Goal: Information Seeking & Learning: Learn about a topic

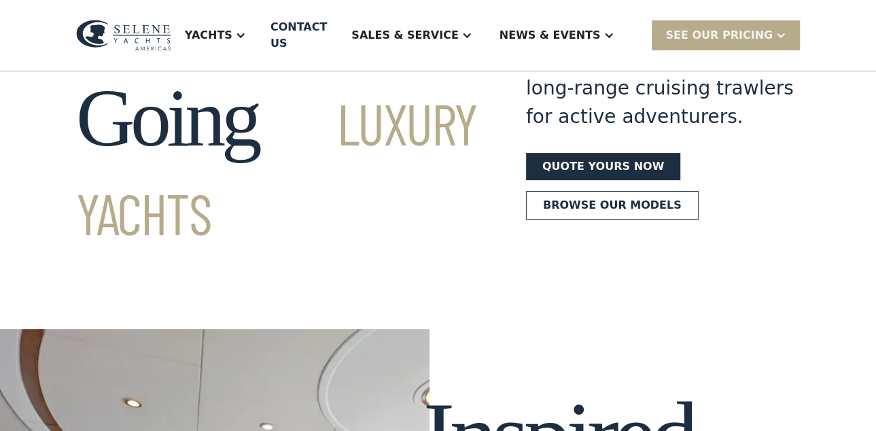
scroll to position [170, 0]
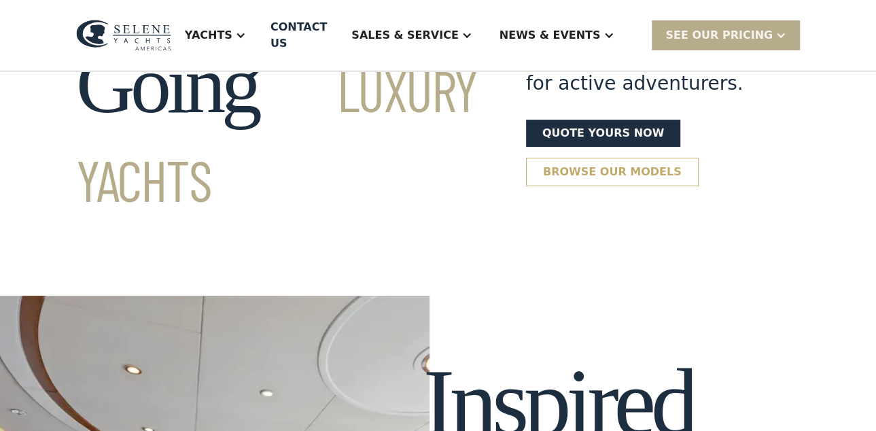
click at [570, 158] on link "Browse our models" at bounding box center [612, 172] width 173 height 29
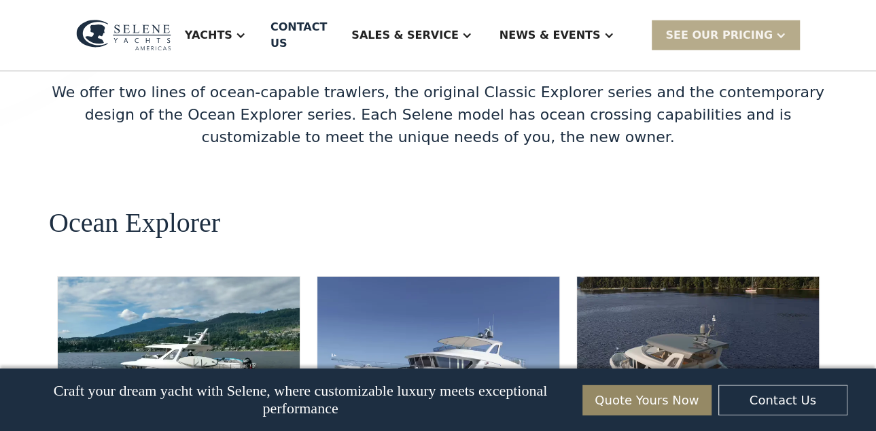
scroll to position [2440, 0]
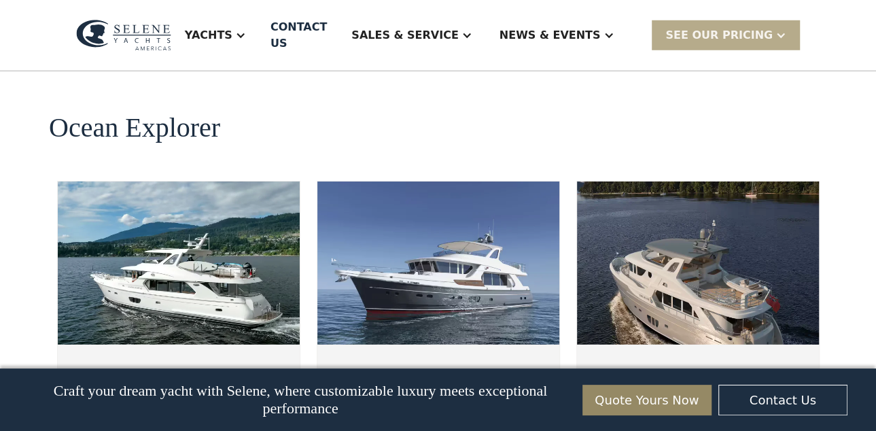
click at [212, 182] on img at bounding box center [179, 263] width 242 height 163
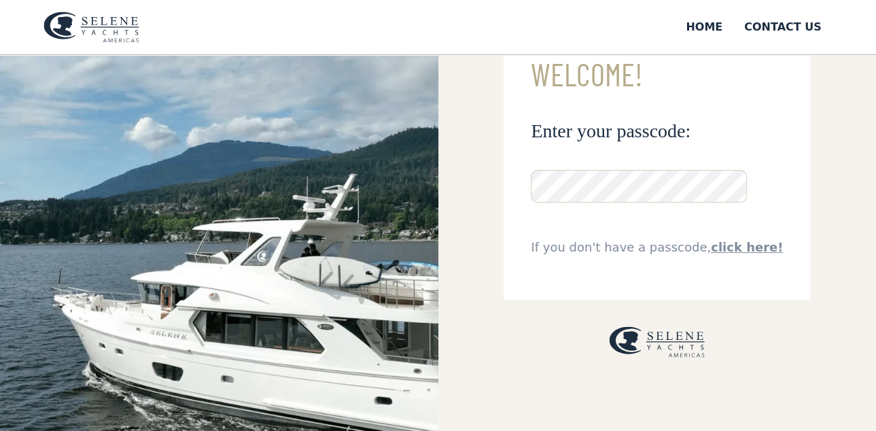
scroll to position [85, 0]
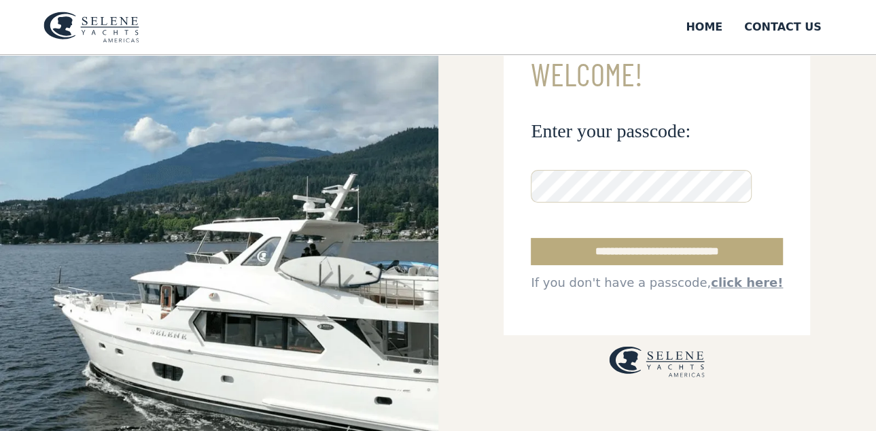
click at [670, 252] on input "**********" at bounding box center [657, 251] width 252 height 27
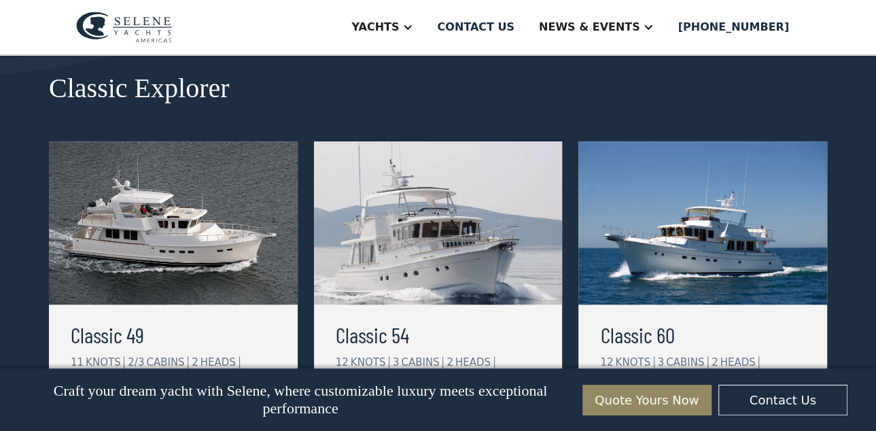
scroll to position [680, 0]
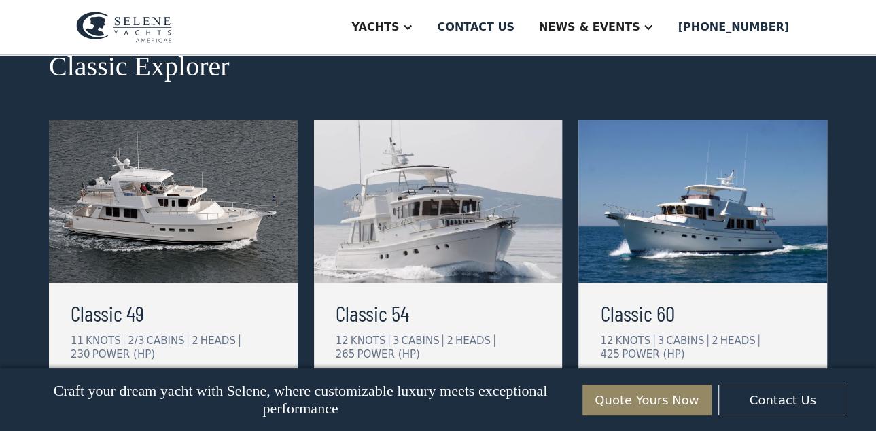
click at [209, 250] on img at bounding box center [173, 201] width 249 height 163
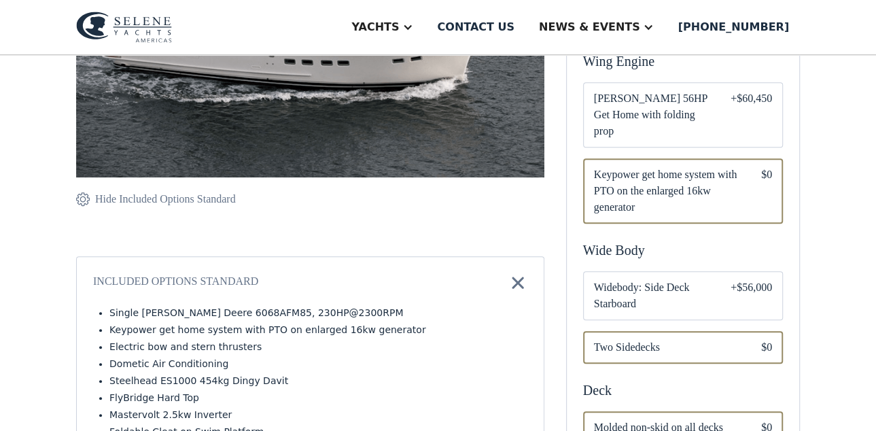
scroll to position [340, 0]
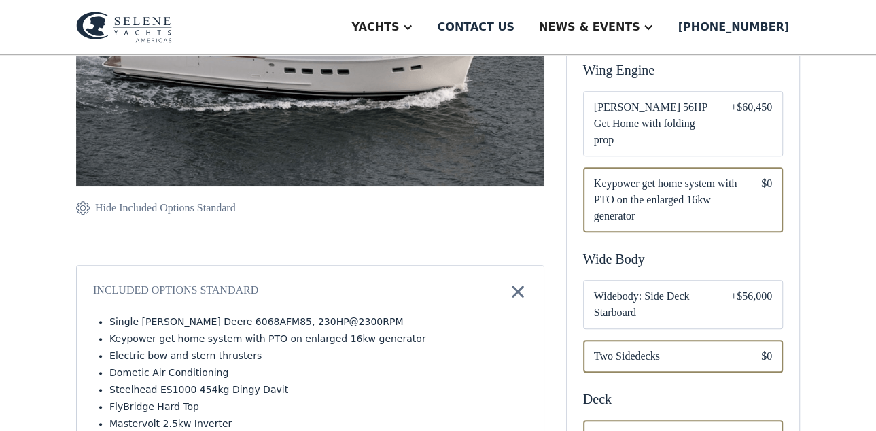
click at [629, 114] on span "[PERSON_NAME] 56HP Get Home with folding prop" at bounding box center [651, 123] width 115 height 49
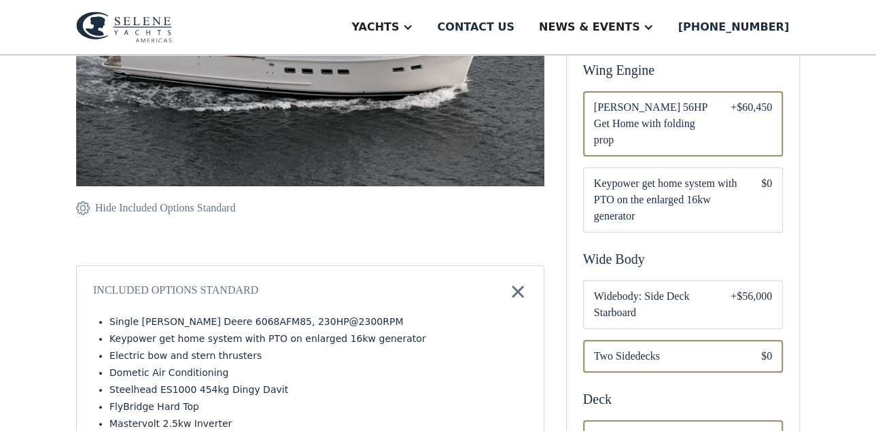
click at [706, 182] on span "Keypower get home system with PTO on the enlarged 16kw generator" at bounding box center [666, 199] width 145 height 49
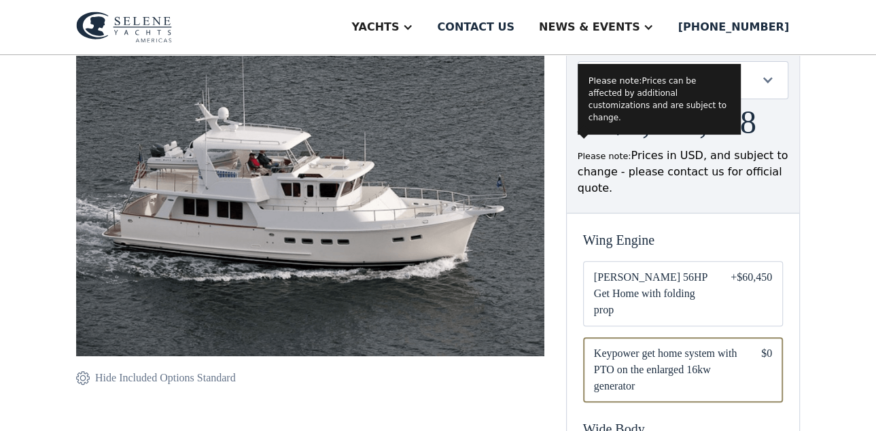
scroll to position [85, 0]
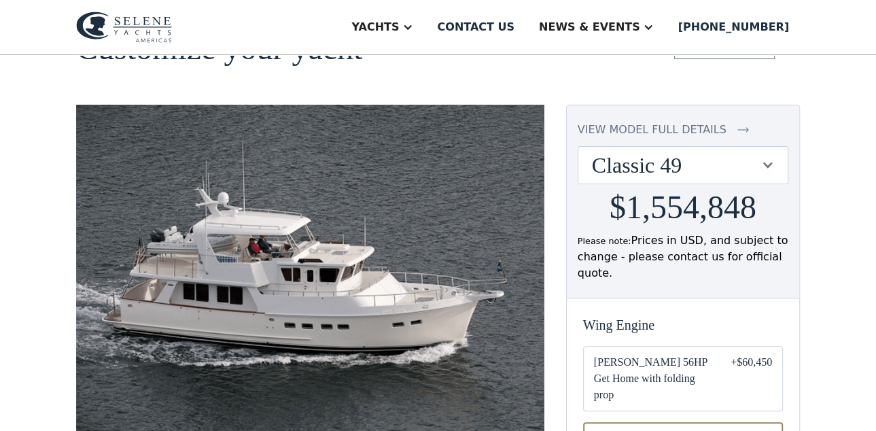
click at [770, 164] on div at bounding box center [767, 164] width 13 height 13
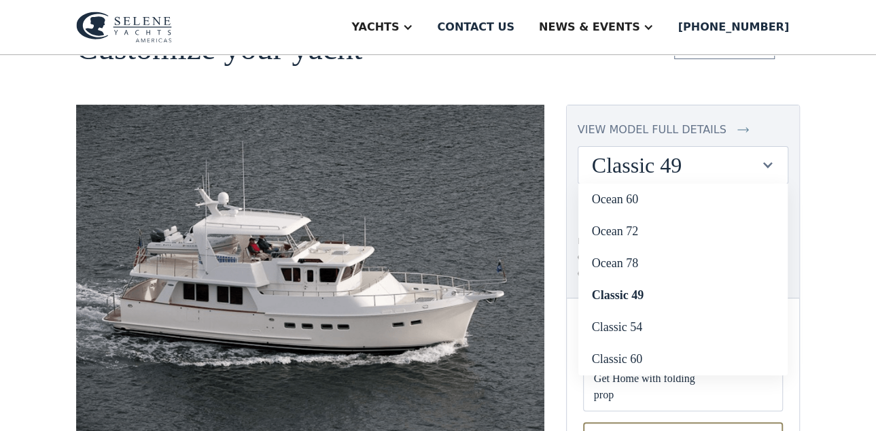
click at [770, 164] on div at bounding box center [767, 164] width 13 height 13
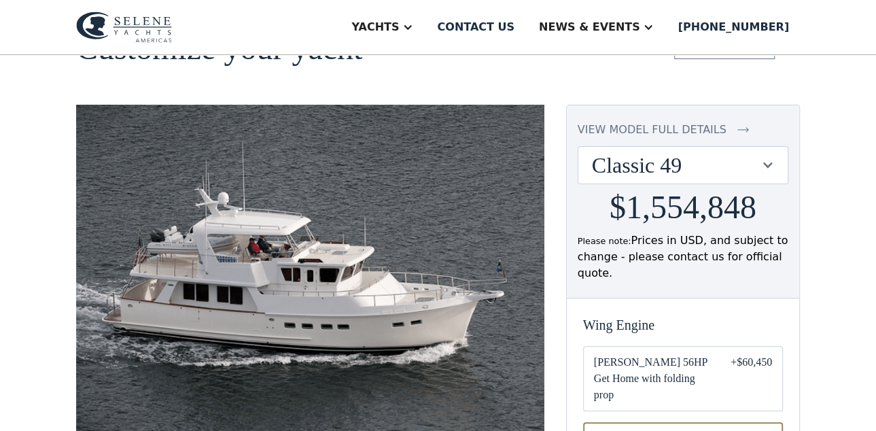
click at [770, 164] on div at bounding box center [767, 164] width 13 height 13
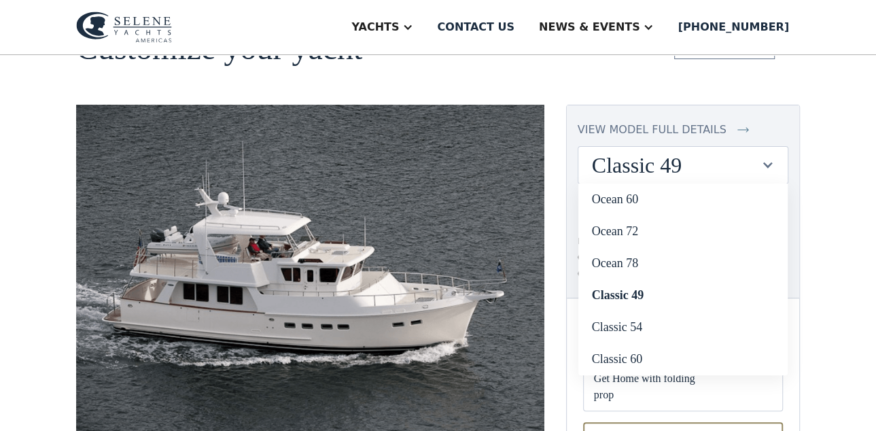
click at [770, 164] on div at bounding box center [767, 164] width 13 height 13
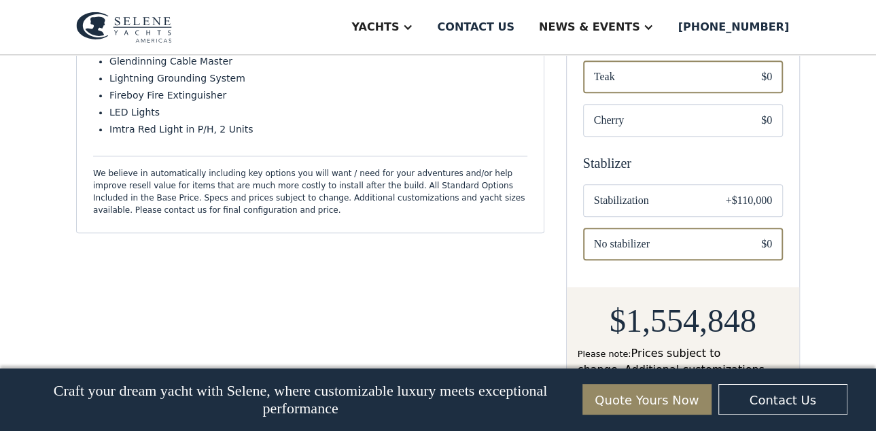
scroll to position [850, 0]
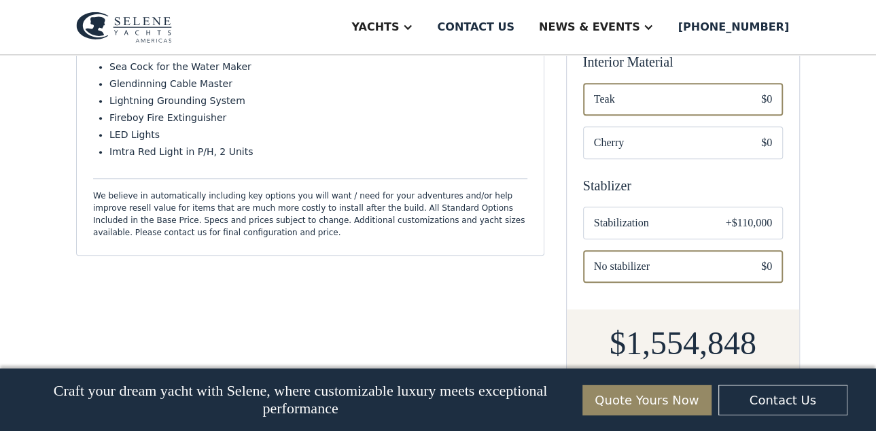
click at [621, 215] on span "Stabilization" at bounding box center [649, 223] width 110 height 16
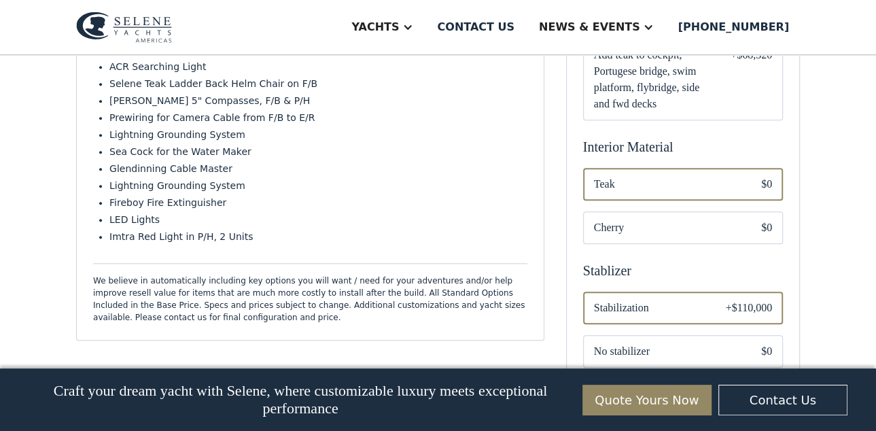
scroll to position [680, 0]
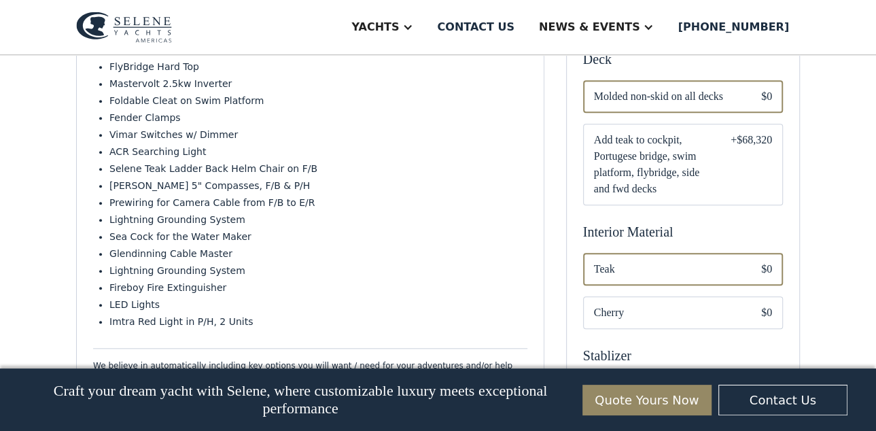
click at [638, 150] on span "Add teak to cockpit, Portugese bridge, swim platform, flybridge, side and fwd d…" at bounding box center [651, 164] width 115 height 65
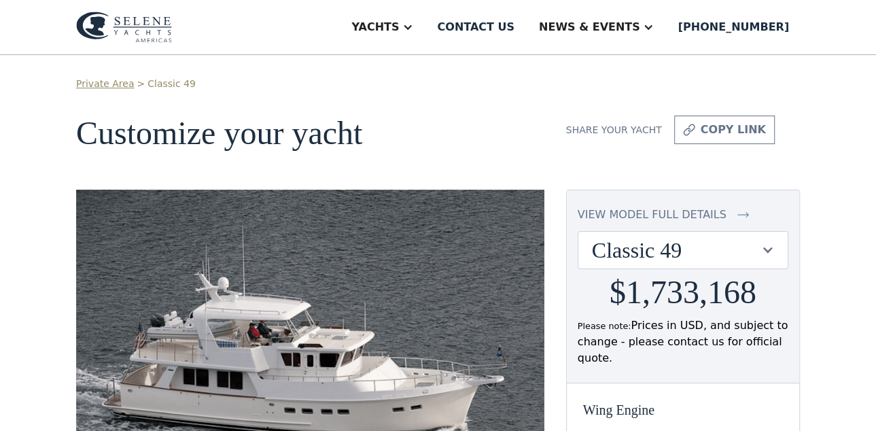
click at [374, 243] on img at bounding box center [310, 358] width 468 height 336
click at [99, 82] on link "Private Area" at bounding box center [105, 84] width 58 height 14
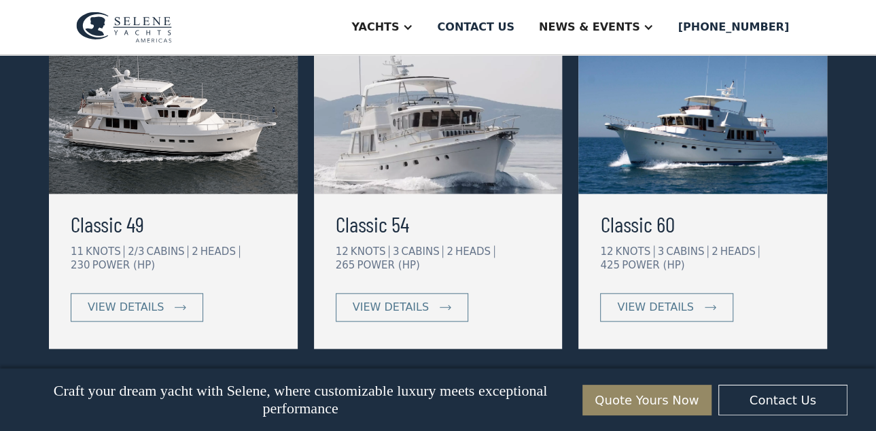
scroll to position [850, 0]
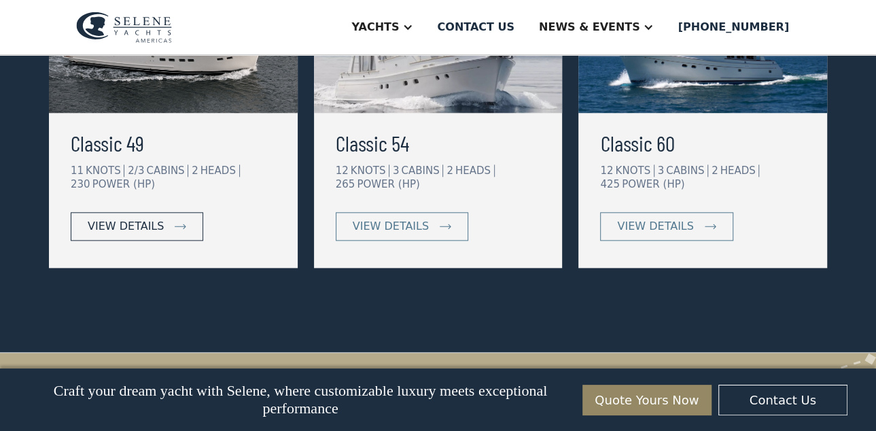
click at [160, 226] on link "view details" at bounding box center [137, 226] width 133 height 29
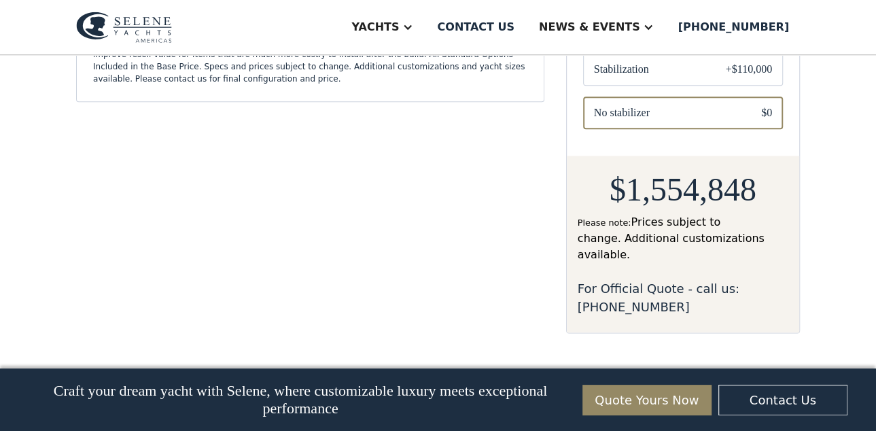
scroll to position [646, 0]
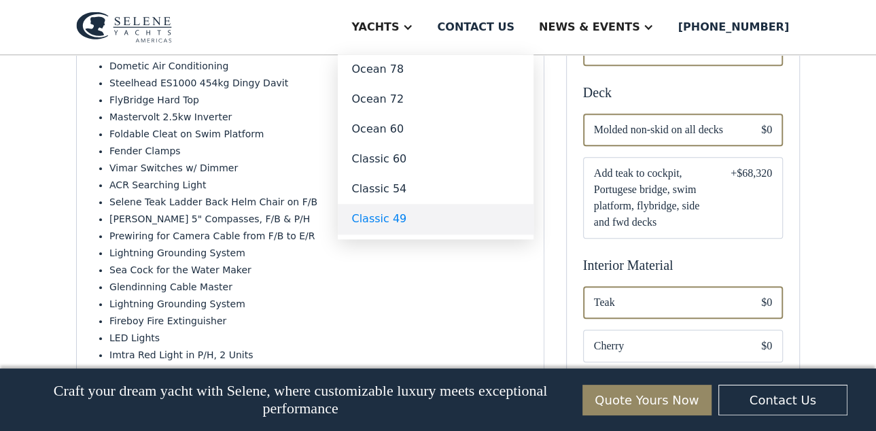
click at [462, 224] on link "Classic 49" at bounding box center [436, 219] width 196 height 30
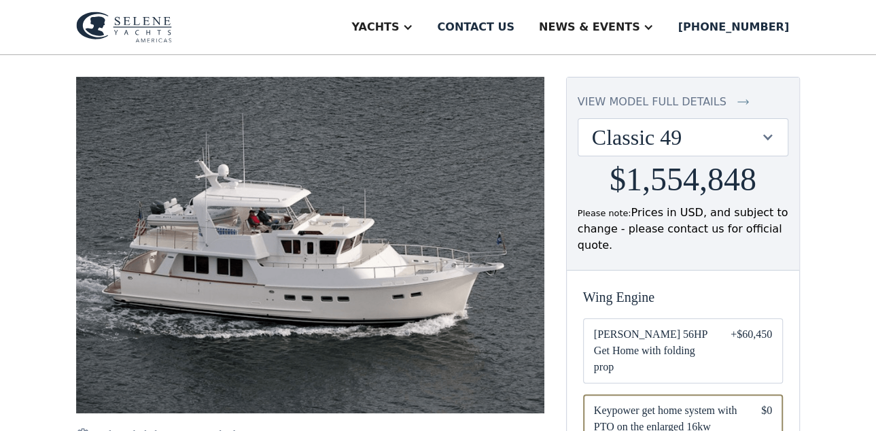
scroll to position [255, 0]
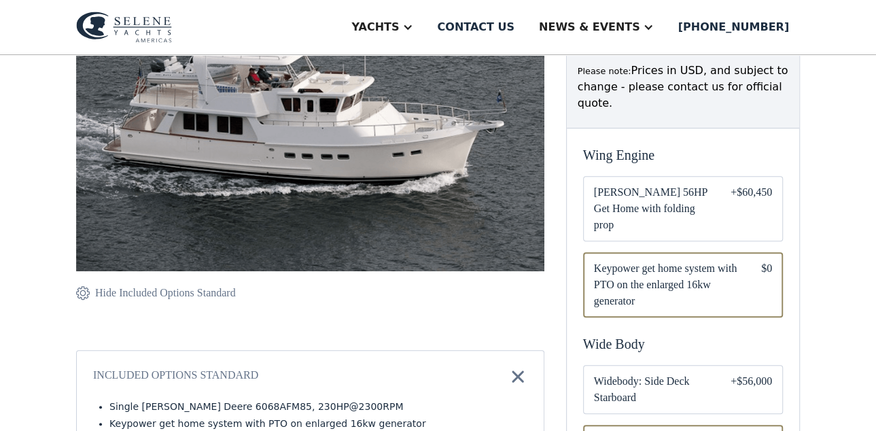
click at [392, 105] on img at bounding box center [310, 103] width 468 height 336
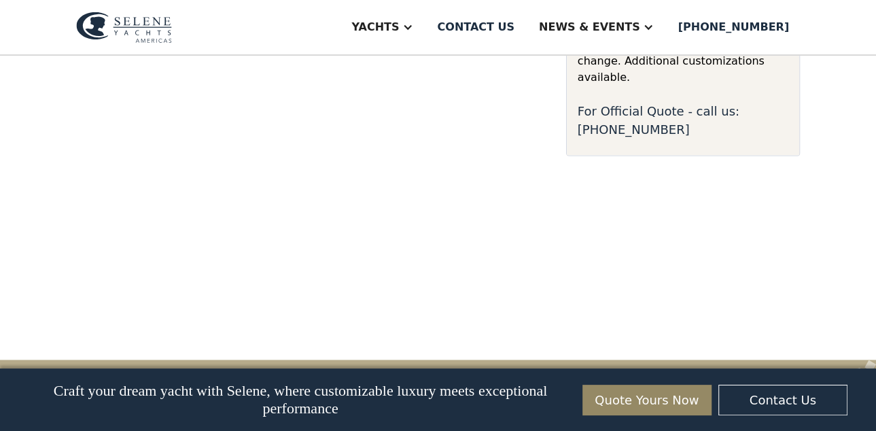
scroll to position [1190, 0]
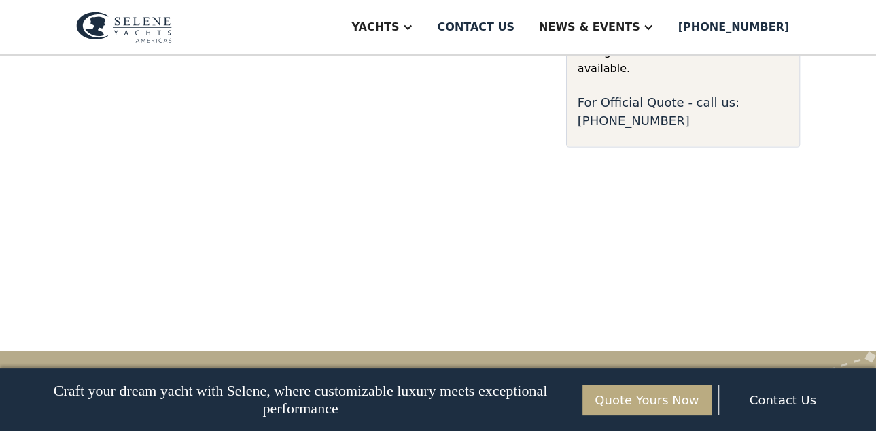
click at [657, 395] on link "Quote Yours Now" at bounding box center [647, 400] width 129 height 31
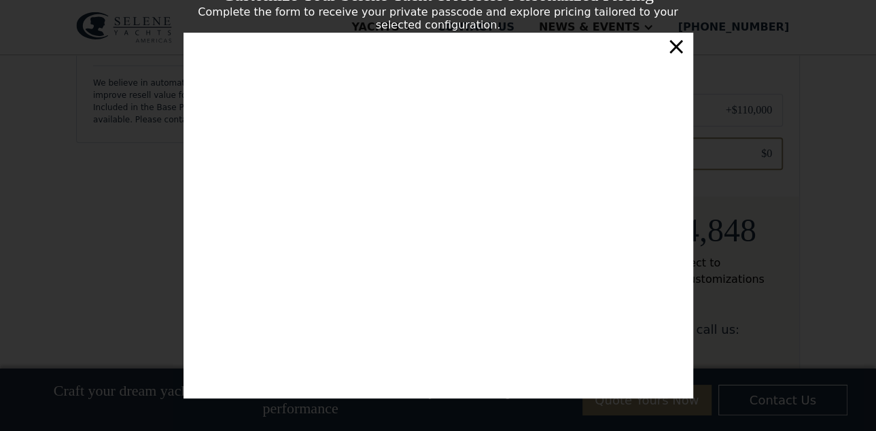
scroll to position [680, 0]
click at [676, 51] on div "×" at bounding box center [676, 46] width 20 height 27
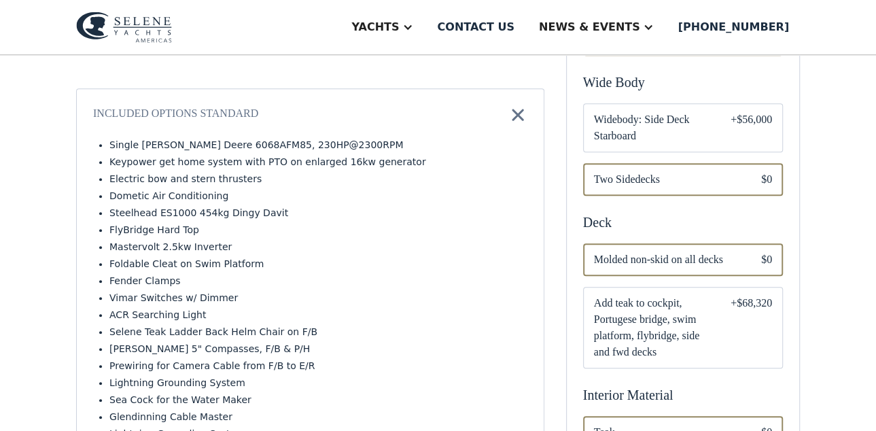
scroll to position [255, 0]
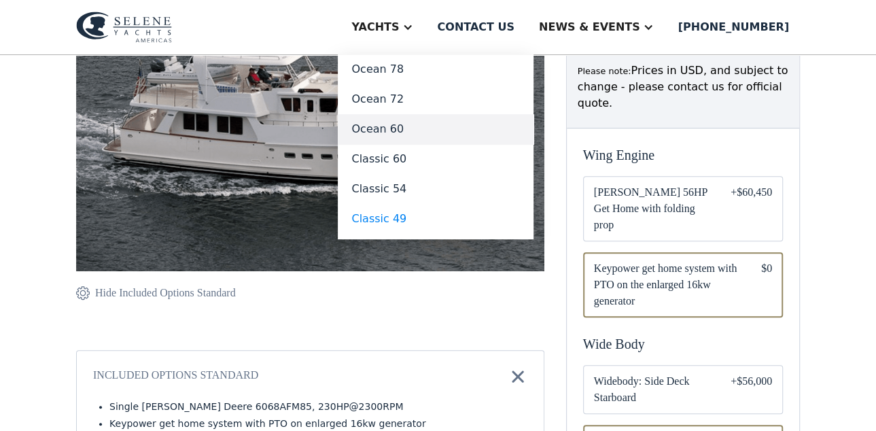
click at [432, 124] on link "Ocean 60" at bounding box center [436, 129] width 196 height 30
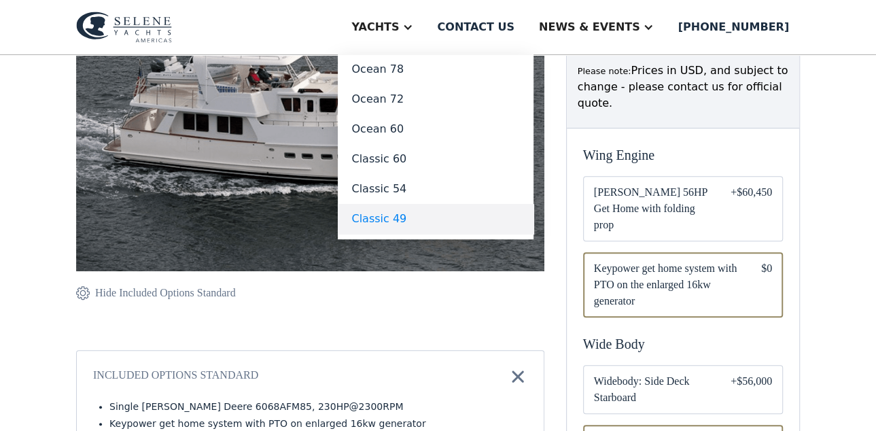
click at [445, 218] on link "Classic 49" at bounding box center [436, 219] width 196 height 30
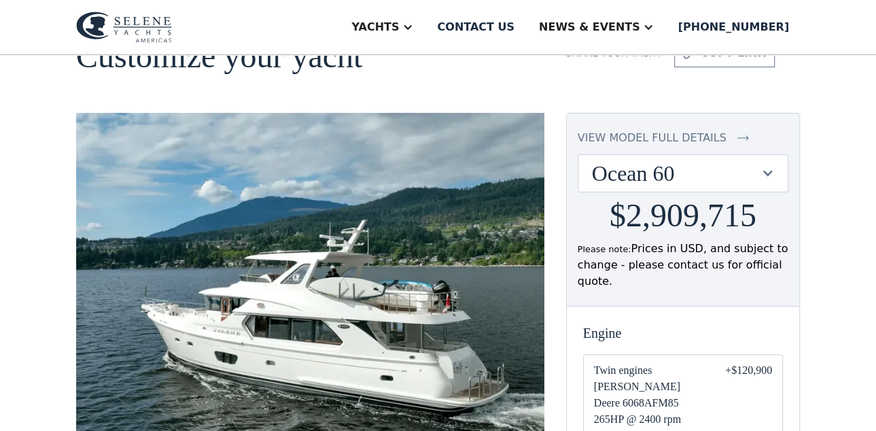
scroll to position [30, 0]
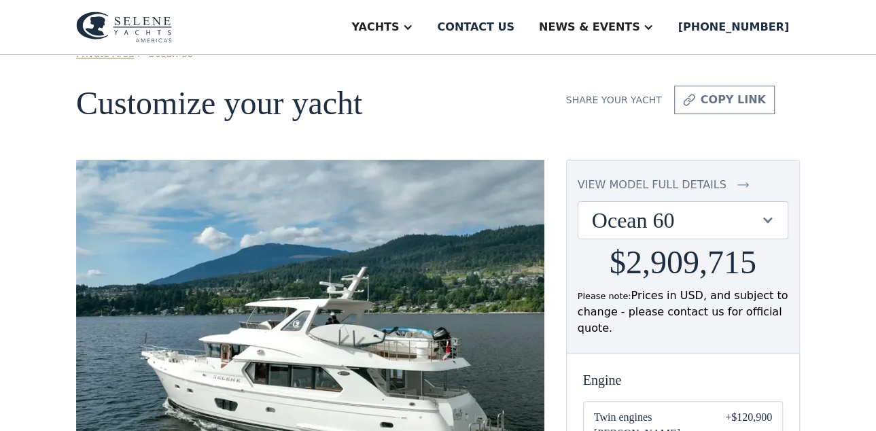
click at [676, 186] on div "view model full details" at bounding box center [652, 185] width 149 height 16
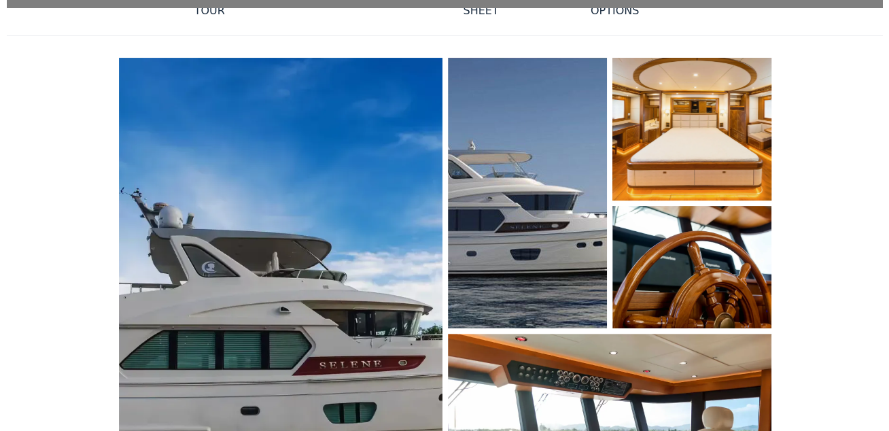
scroll to position [255, 0]
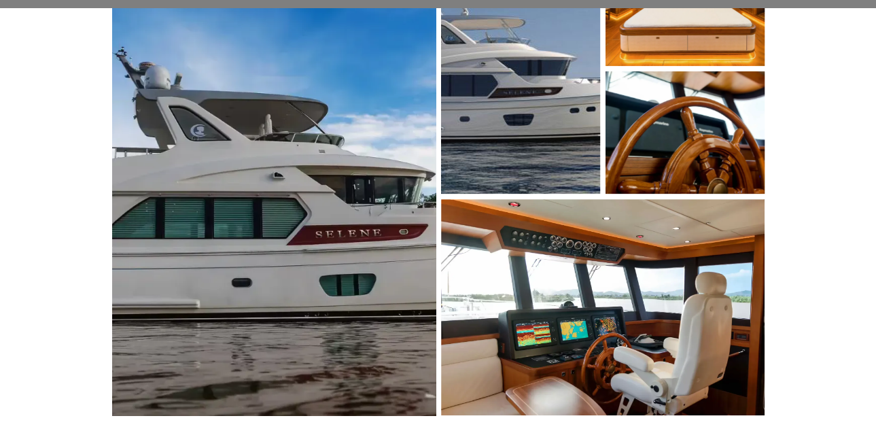
click at [375, 148] on img "open lightbox" at bounding box center [273, 168] width 343 height 521
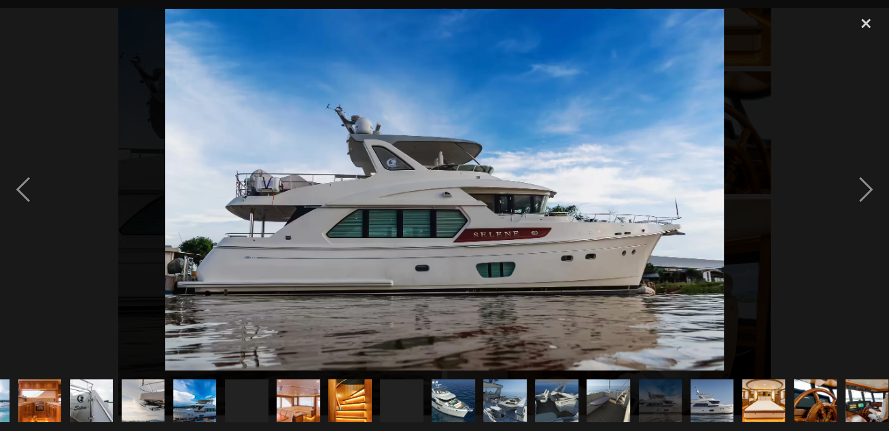
scroll to position [0, 308]
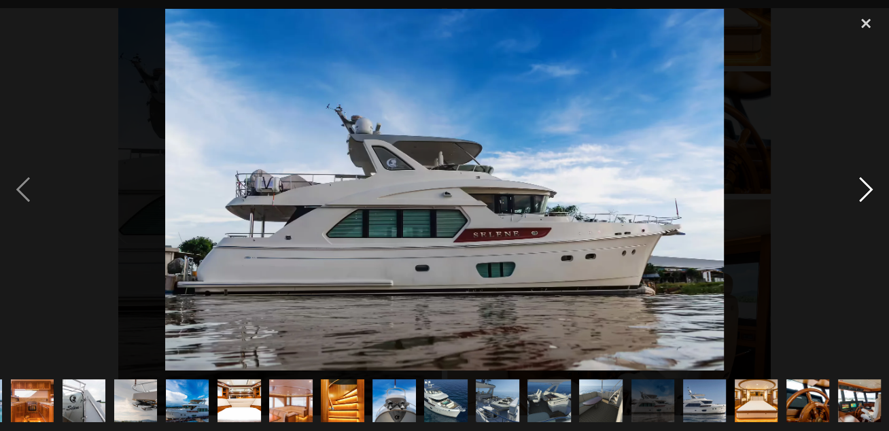
click at [867, 188] on div "next image" at bounding box center [866, 190] width 46 height 362
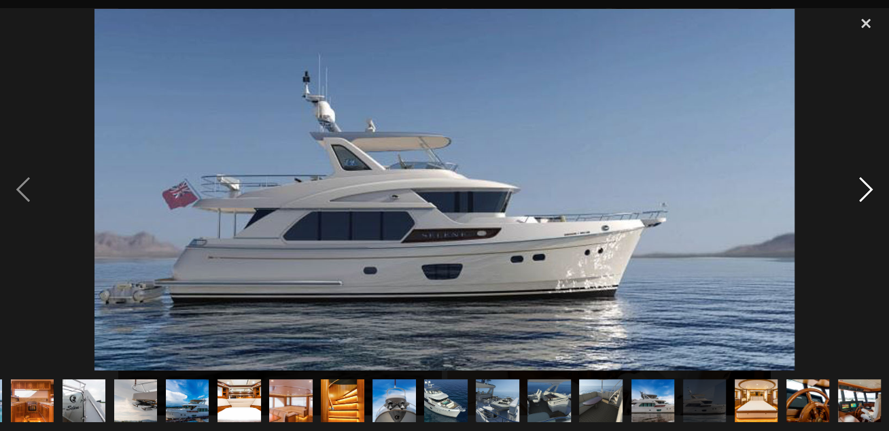
click at [867, 188] on div "next image" at bounding box center [866, 190] width 46 height 362
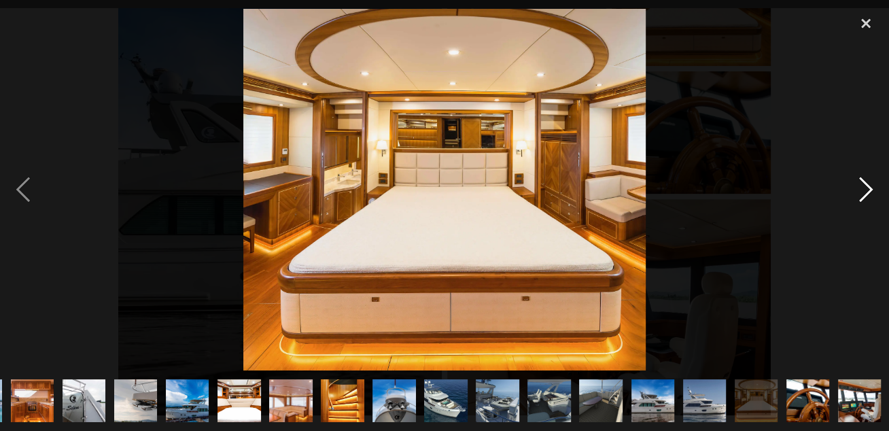
click at [867, 188] on div "next image" at bounding box center [866, 190] width 46 height 362
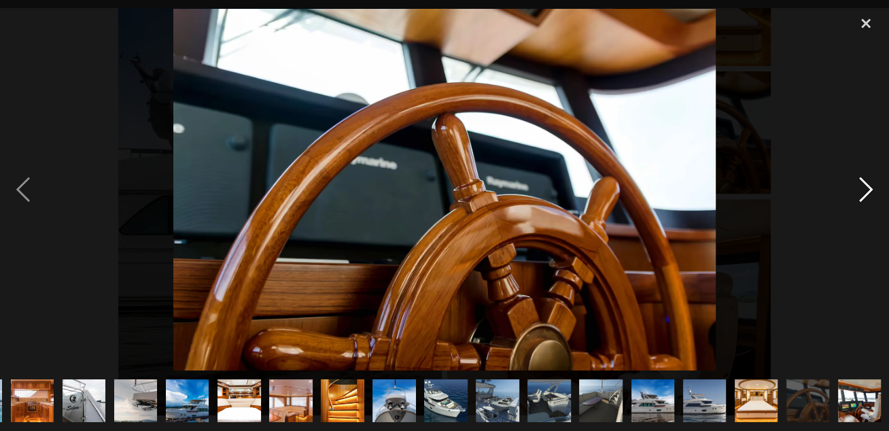
click at [867, 188] on div "next image" at bounding box center [866, 190] width 46 height 362
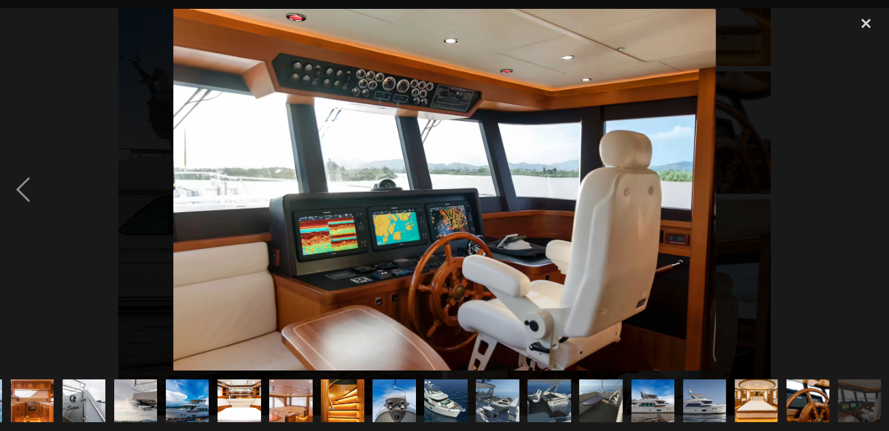
click at [867, 188] on div "next image" at bounding box center [866, 190] width 46 height 362
click at [18, 192] on div "previous image" at bounding box center [23, 190] width 46 height 362
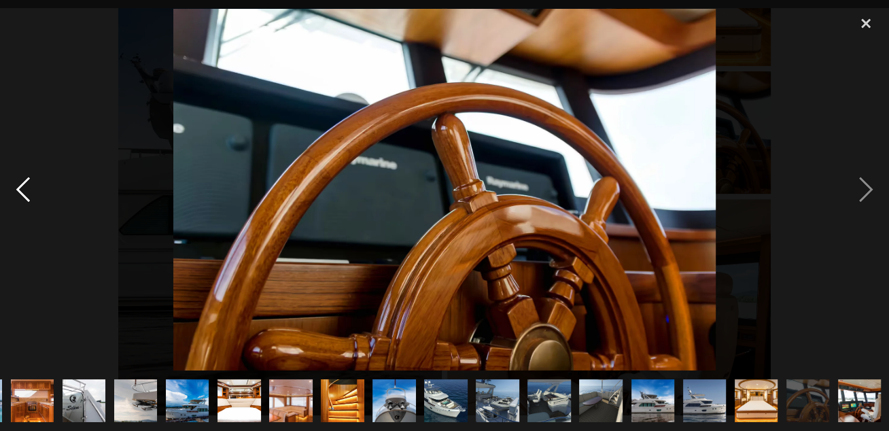
click at [18, 192] on div "previous image" at bounding box center [23, 190] width 46 height 362
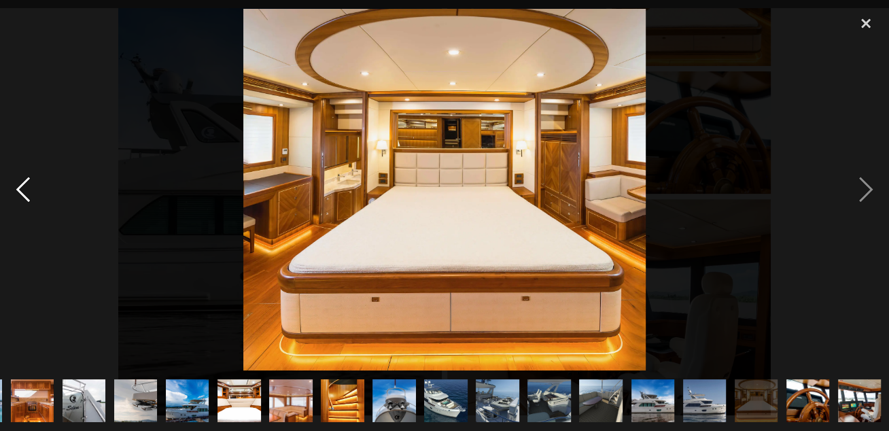
click at [18, 192] on div "previous image" at bounding box center [23, 190] width 46 height 362
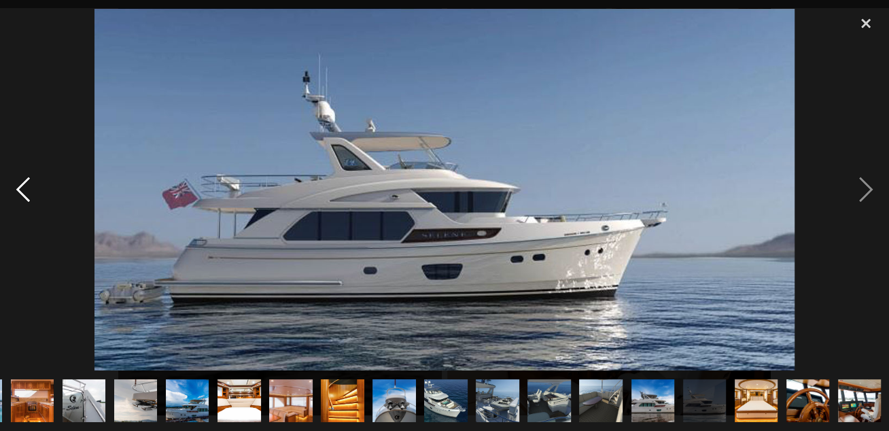
click at [18, 192] on div "previous image" at bounding box center [23, 190] width 46 height 362
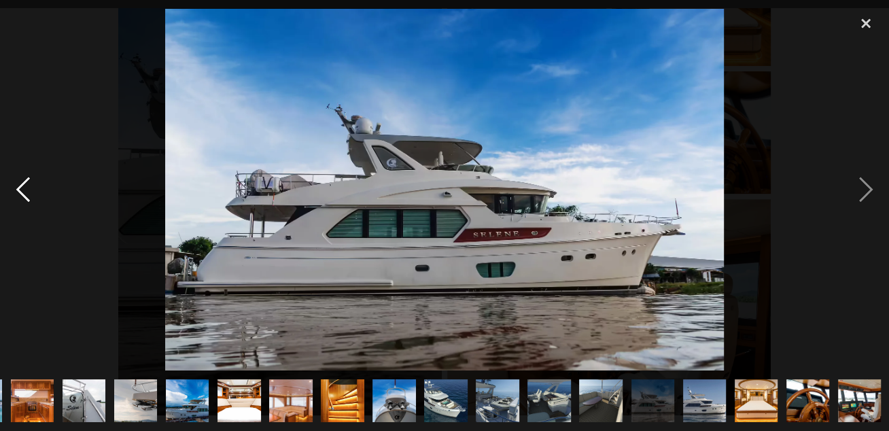
click at [18, 192] on div "previous image" at bounding box center [23, 190] width 46 height 362
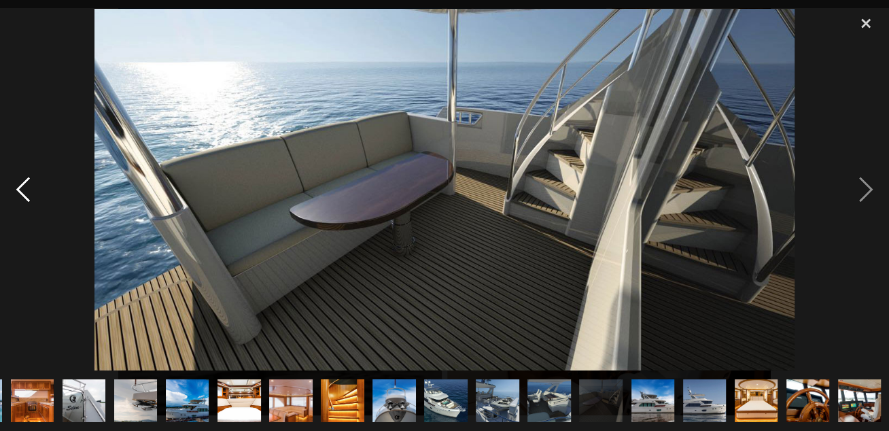
click at [18, 192] on div "previous image" at bounding box center [23, 190] width 46 height 362
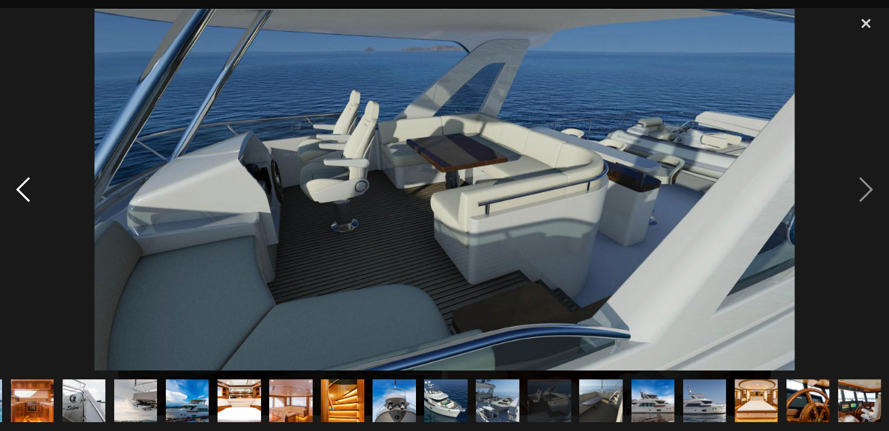
click at [18, 192] on div "previous image" at bounding box center [23, 190] width 46 height 362
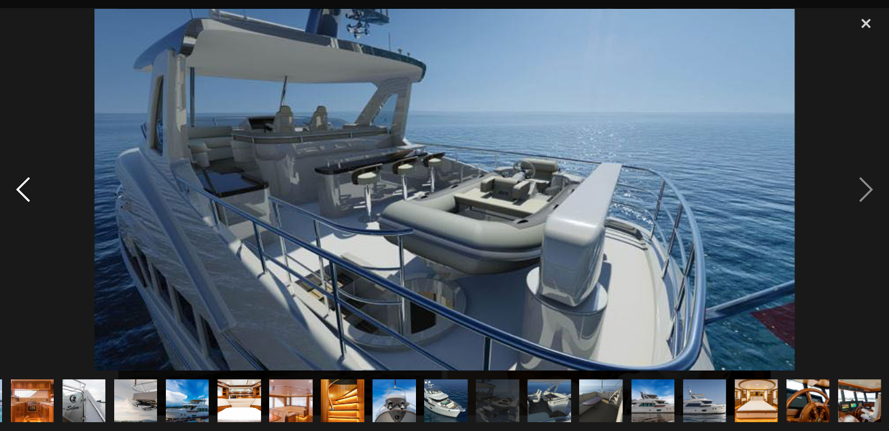
click at [18, 192] on div "previous image" at bounding box center [23, 190] width 46 height 362
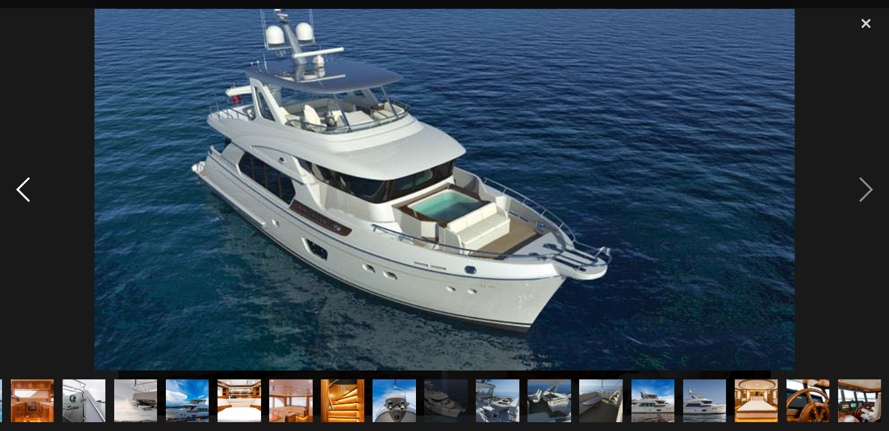
click at [18, 192] on div "previous image" at bounding box center [23, 190] width 46 height 362
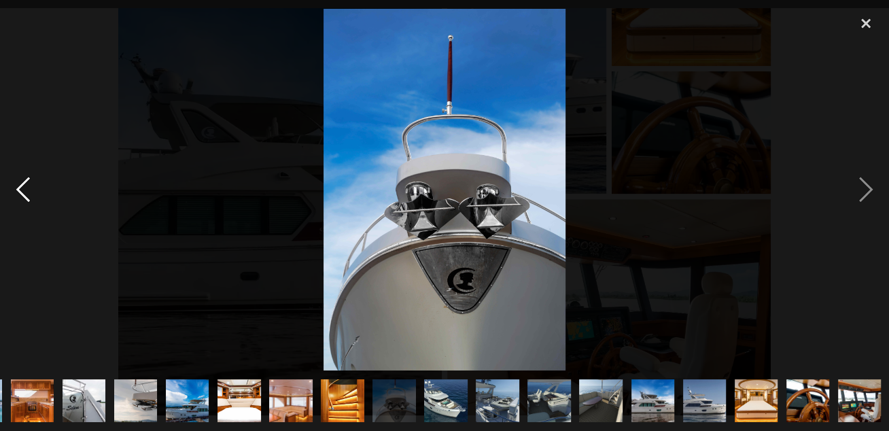
click at [18, 192] on div "previous image" at bounding box center [23, 190] width 46 height 362
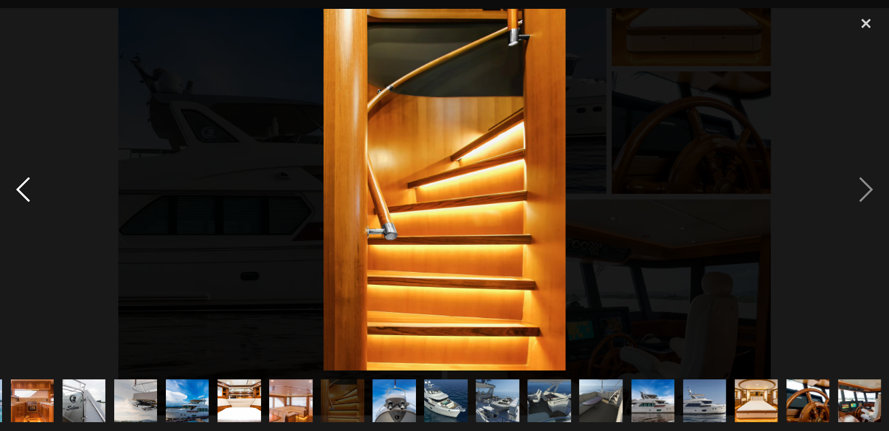
click at [18, 192] on div "previous image" at bounding box center [23, 190] width 46 height 362
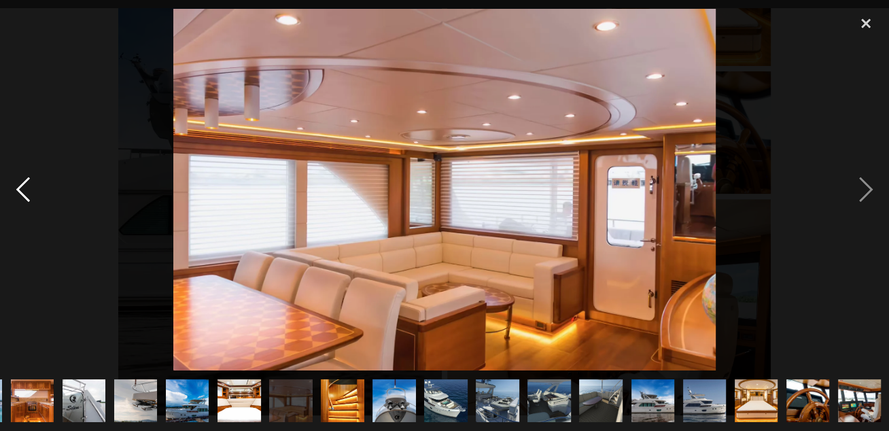
click at [18, 192] on div "previous image" at bounding box center [23, 190] width 46 height 362
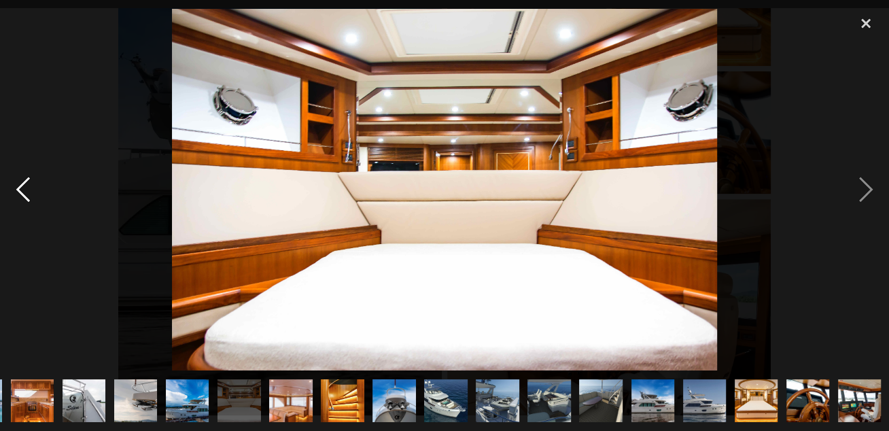
click at [18, 192] on div "previous image" at bounding box center [23, 190] width 46 height 362
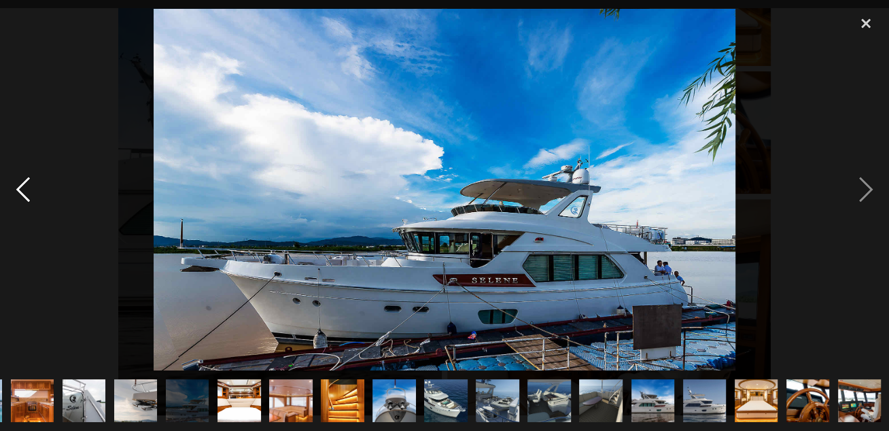
click at [18, 192] on div "previous image" at bounding box center [23, 190] width 46 height 362
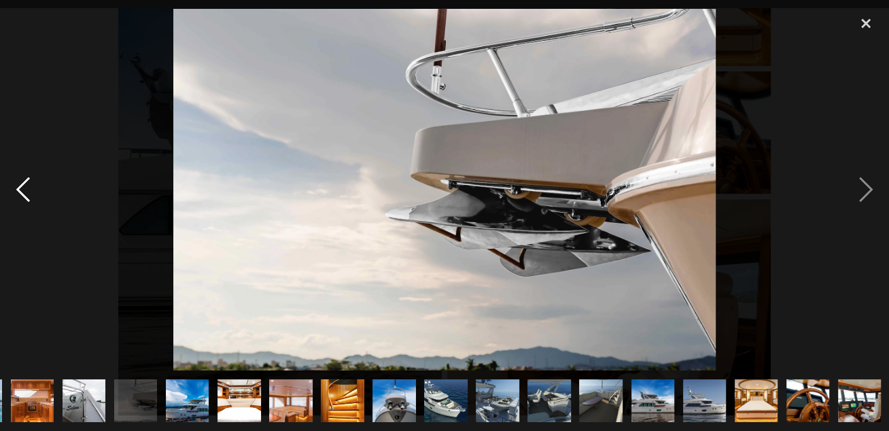
click at [18, 192] on div "previous image" at bounding box center [23, 190] width 46 height 362
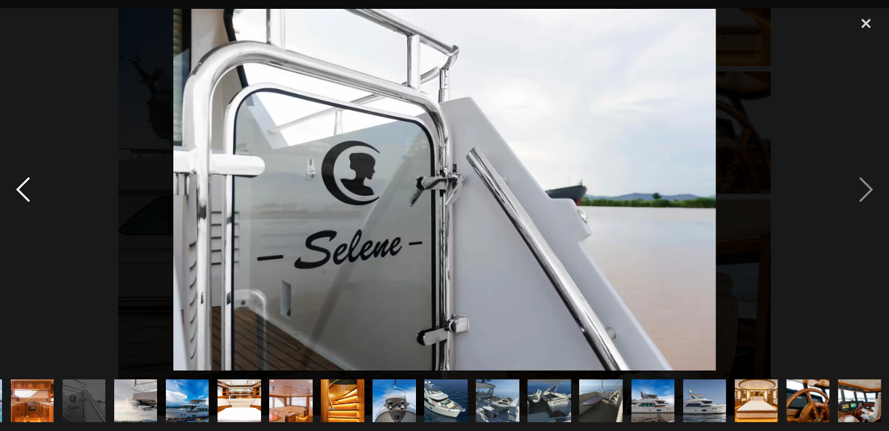
click at [18, 192] on div "previous image" at bounding box center [23, 190] width 46 height 362
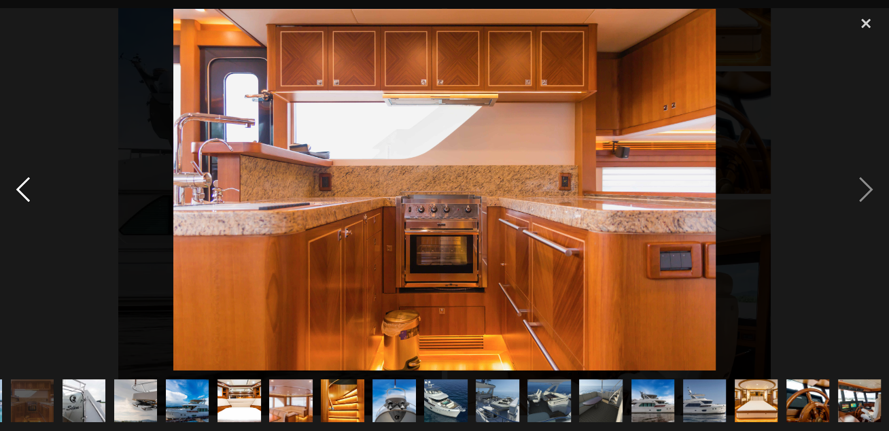
click at [18, 192] on div "previous image" at bounding box center [23, 190] width 46 height 362
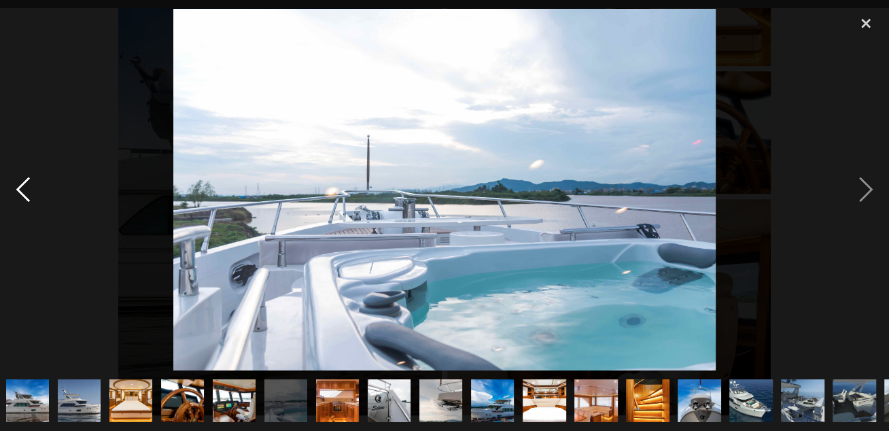
scroll to position [0, 0]
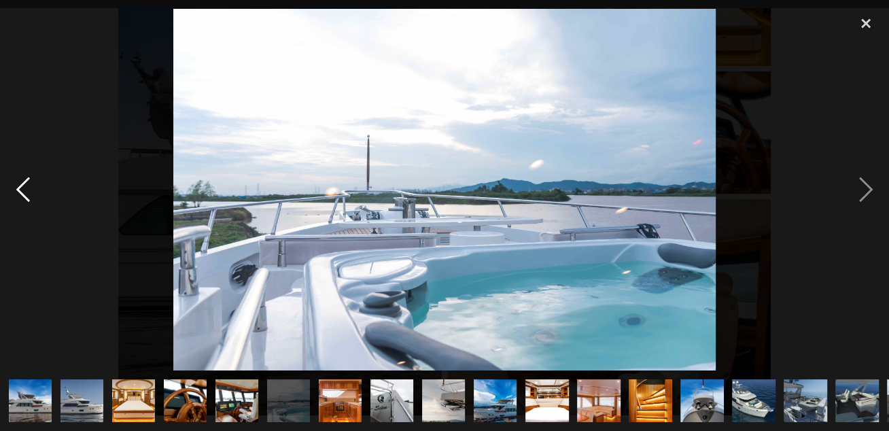
click at [18, 192] on div "previous image" at bounding box center [23, 190] width 46 height 362
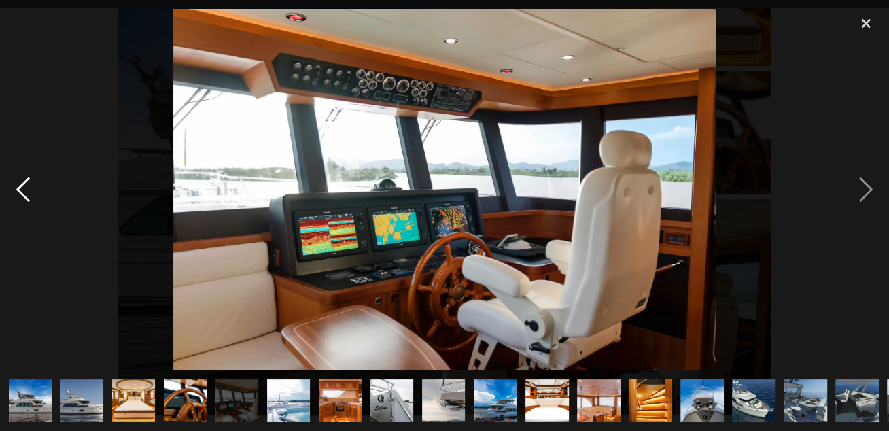
click at [18, 192] on div "previous image" at bounding box center [23, 190] width 46 height 362
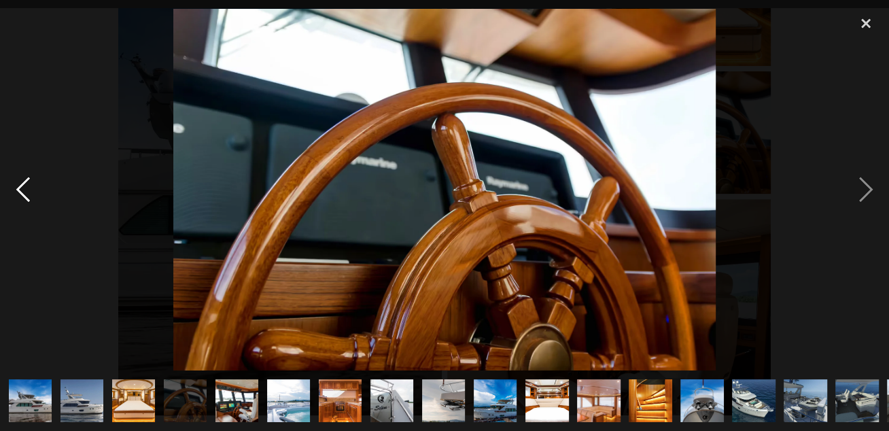
click at [18, 192] on div "previous image" at bounding box center [23, 190] width 46 height 362
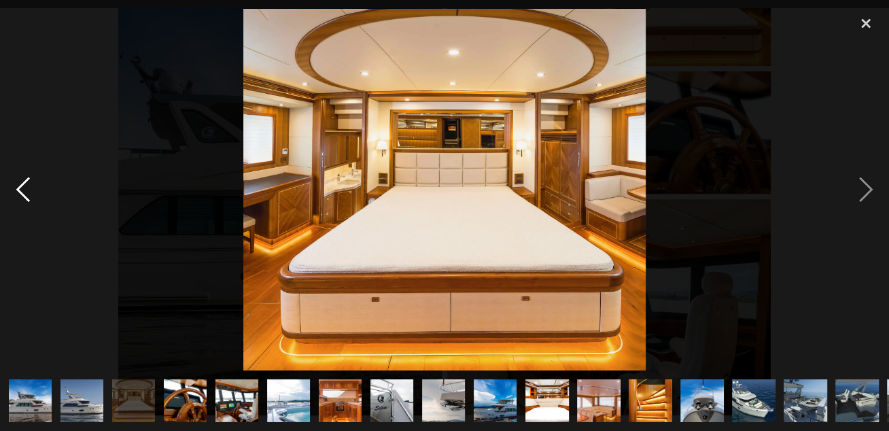
click at [18, 192] on div "previous image" at bounding box center [23, 190] width 46 height 362
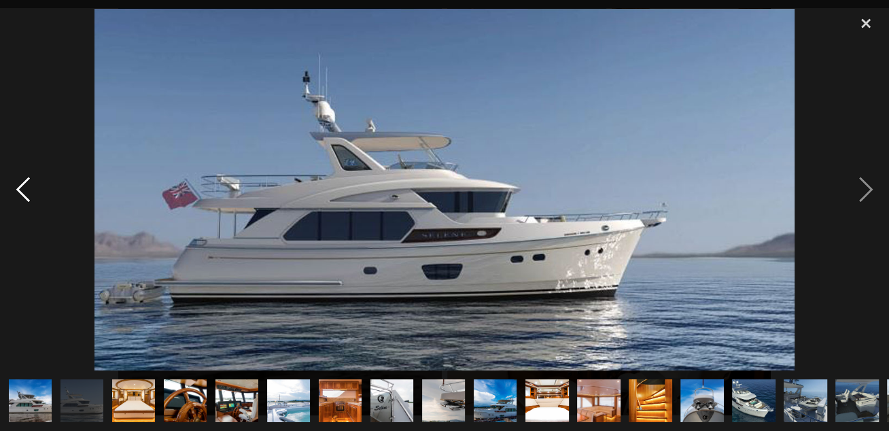
click at [18, 192] on div "previous image" at bounding box center [23, 190] width 46 height 362
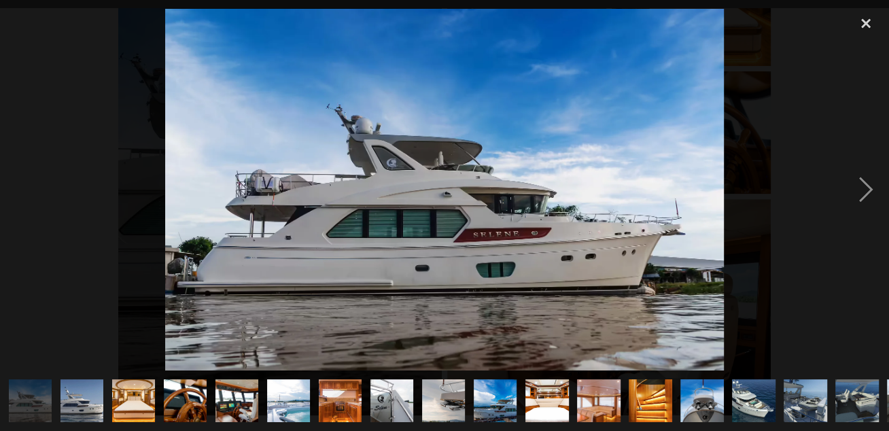
click at [18, 192] on div "previous image" at bounding box center [23, 190] width 46 height 362
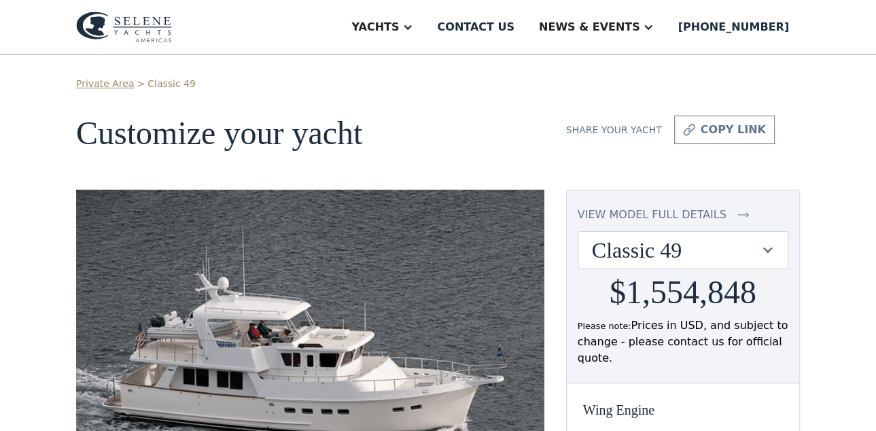
click at [697, 213] on div "view model full details" at bounding box center [652, 215] width 149 height 16
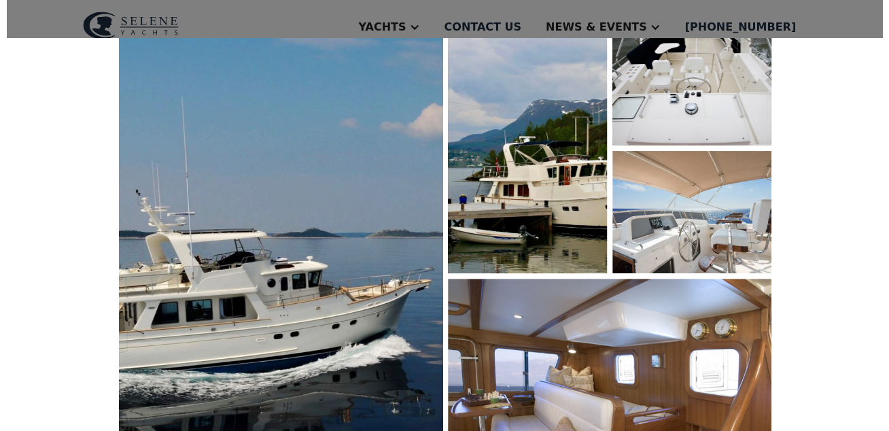
scroll to position [170, 0]
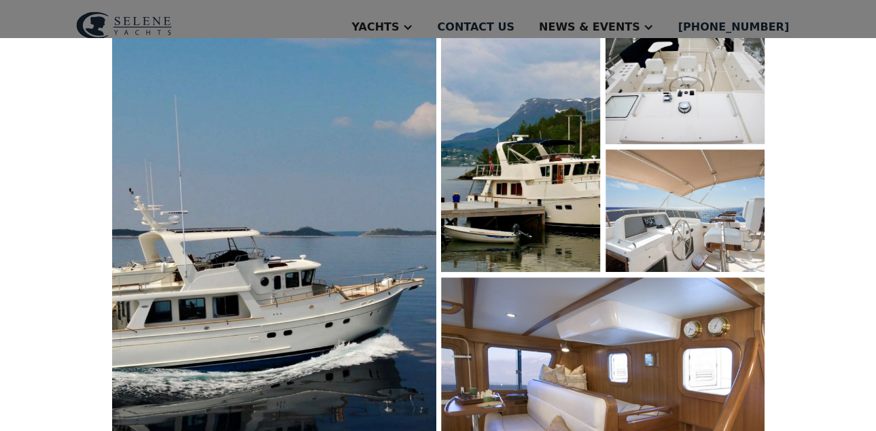
click at [336, 178] on img "open lightbox" at bounding box center [273, 265] width 343 height 517
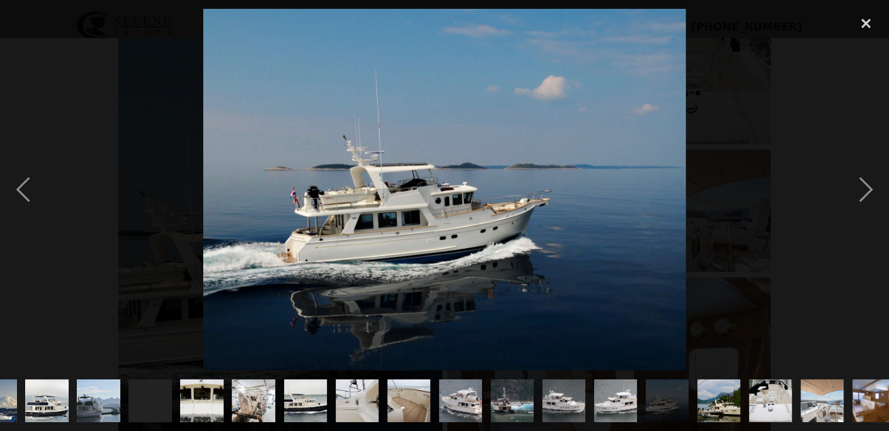
scroll to position [0, 670]
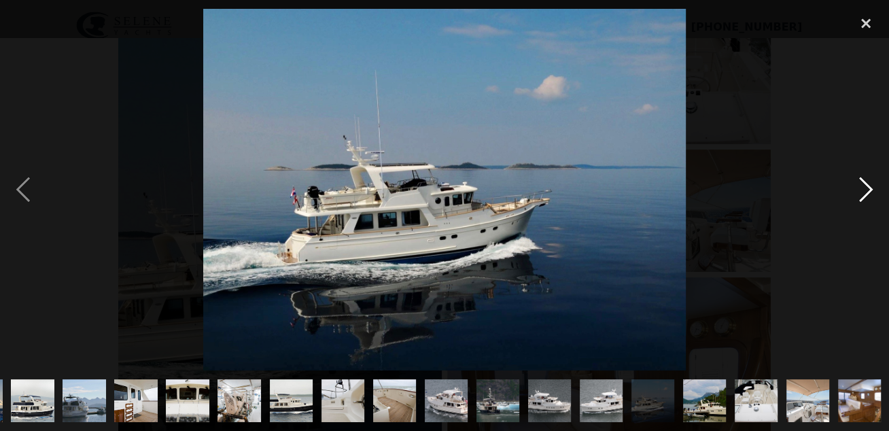
click at [864, 184] on div "next image" at bounding box center [866, 190] width 46 height 362
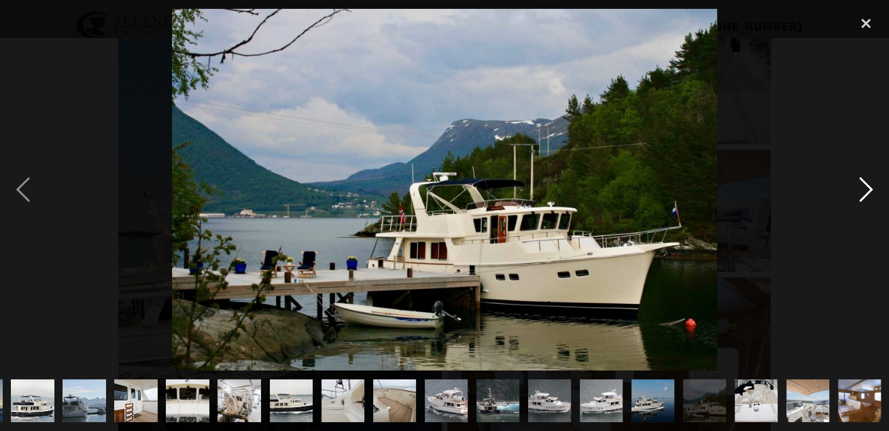
click at [864, 185] on div "next image" at bounding box center [866, 190] width 46 height 362
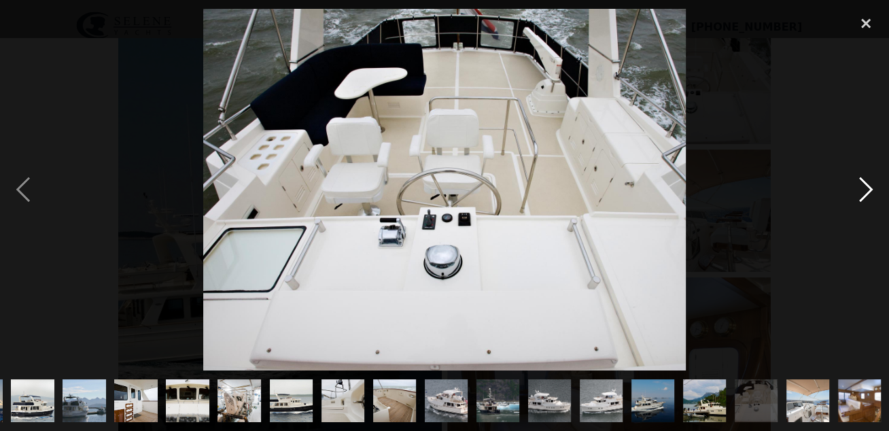
click at [863, 186] on div "next image" at bounding box center [866, 190] width 46 height 362
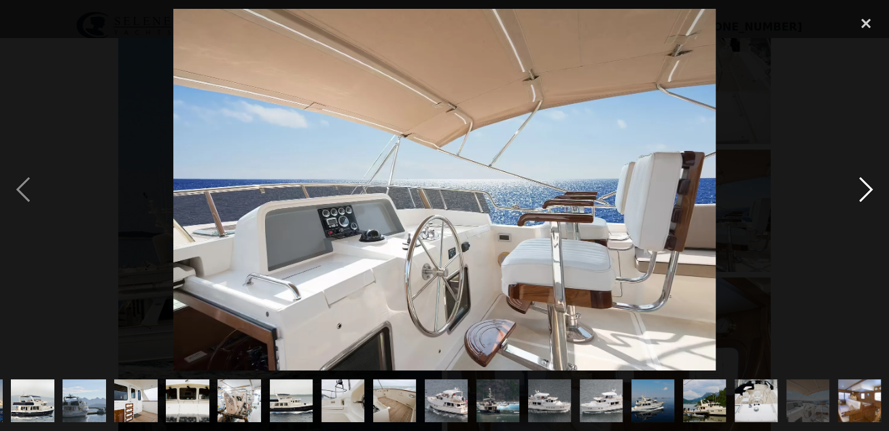
click at [863, 186] on div "next image" at bounding box center [866, 190] width 46 height 362
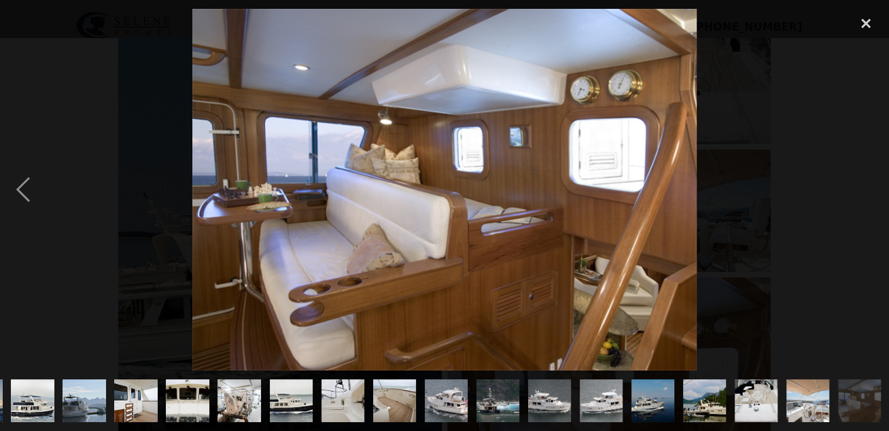
click at [863, 186] on div "next image" at bounding box center [866, 190] width 46 height 362
click at [22, 382] on img "show item 14 of 30" at bounding box center [32, 400] width 65 height 43
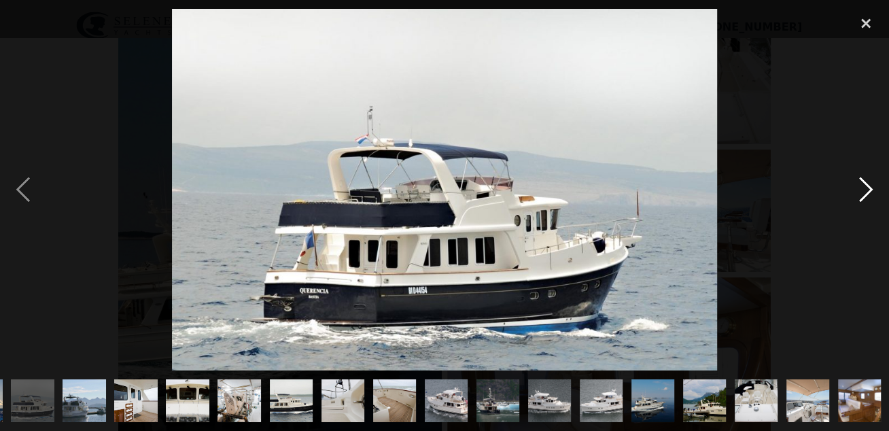
click at [867, 190] on div "next image" at bounding box center [866, 190] width 46 height 362
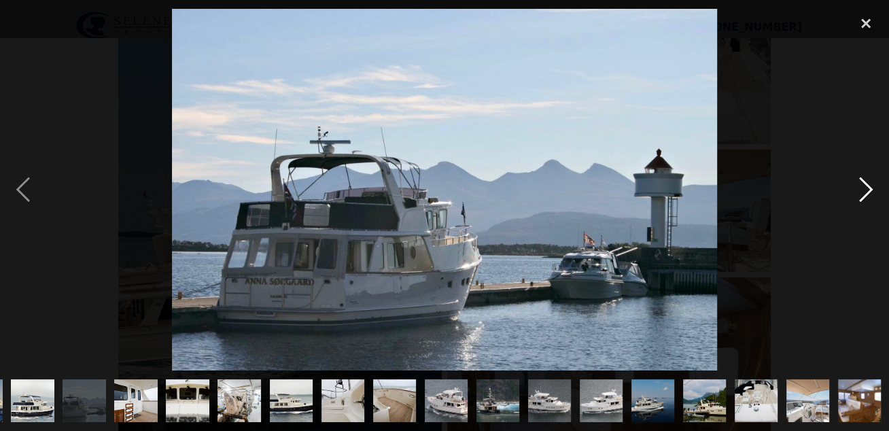
click at [867, 190] on div "next image" at bounding box center [866, 190] width 46 height 362
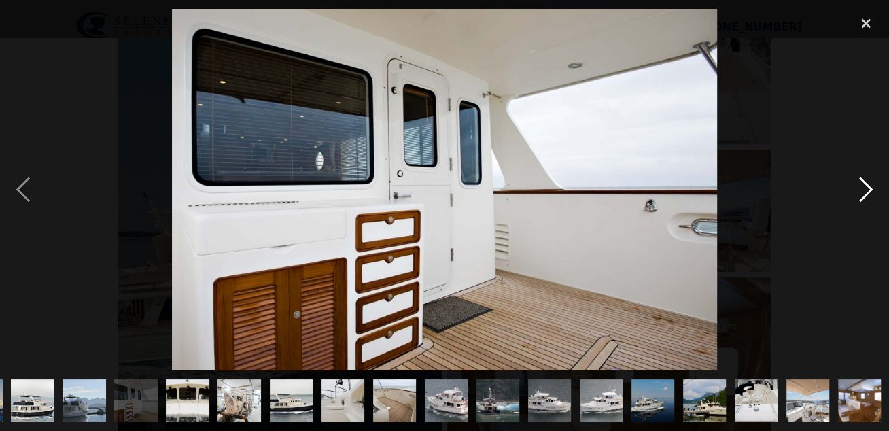
click at [867, 190] on div "next image" at bounding box center [866, 190] width 46 height 362
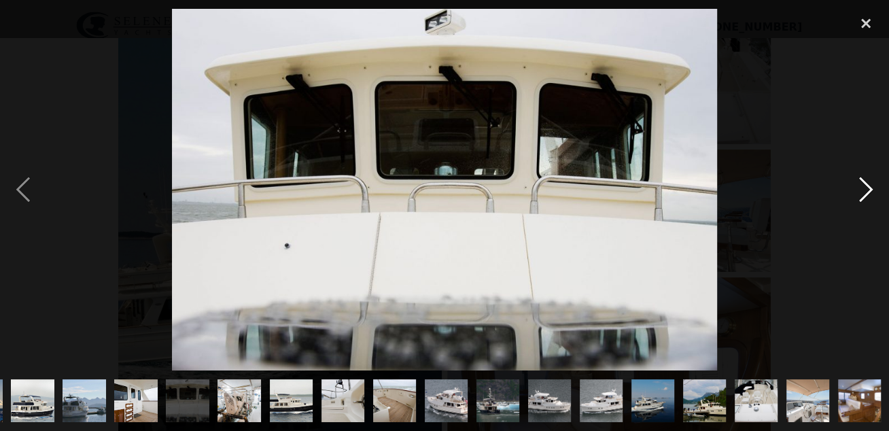
click at [867, 190] on div "next image" at bounding box center [866, 190] width 46 height 362
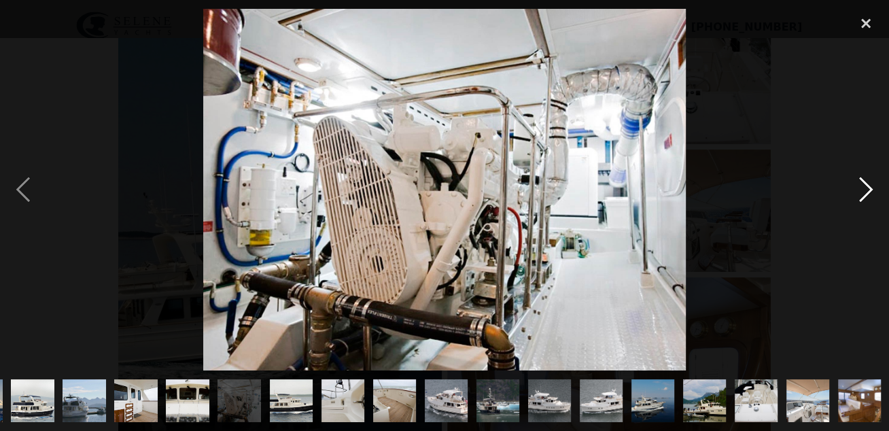
click at [867, 190] on div "next image" at bounding box center [866, 190] width 46 height 362
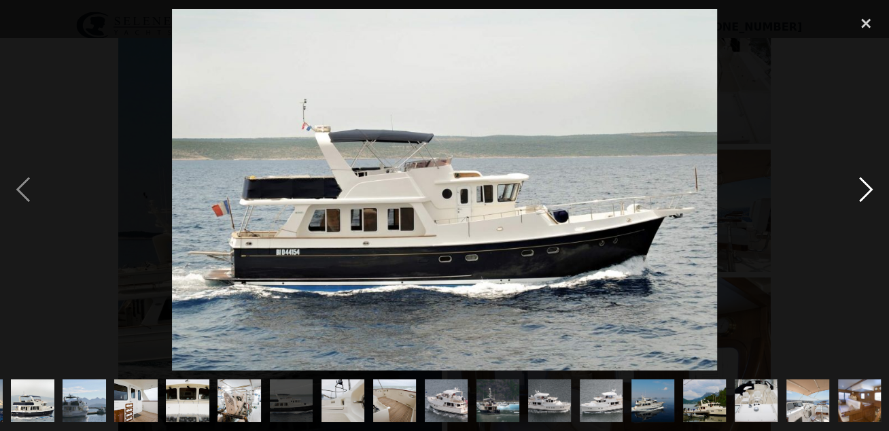
click at [867, 190] on div "next image" at bounding box center [866, 190] width 46 height 362
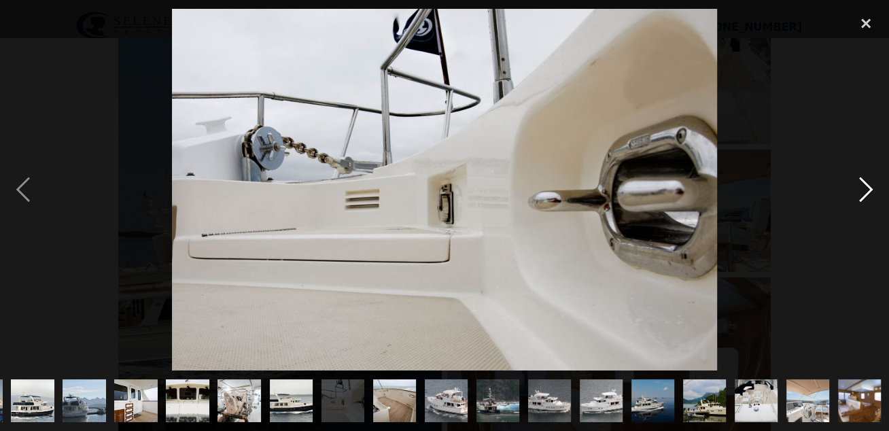
click at [867, 190] on div "next image" at bounding box center [866, 190] width 46 height 362
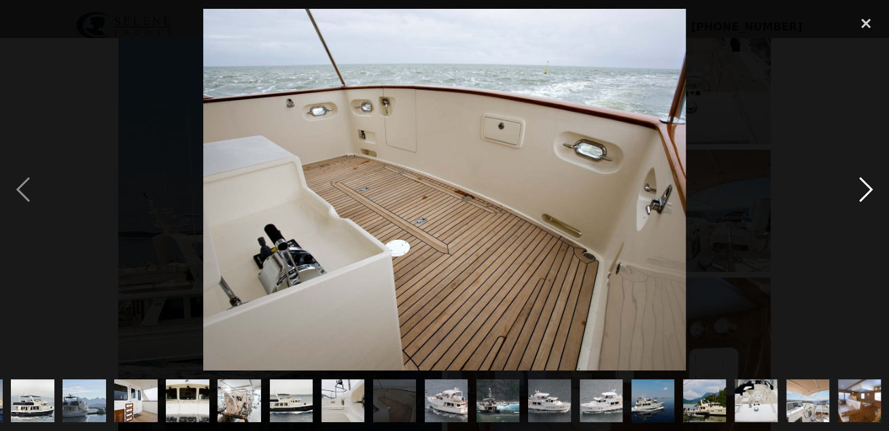
click at [867, 190] on div "next image" at bounding box center [866, 190] width 46 height 362
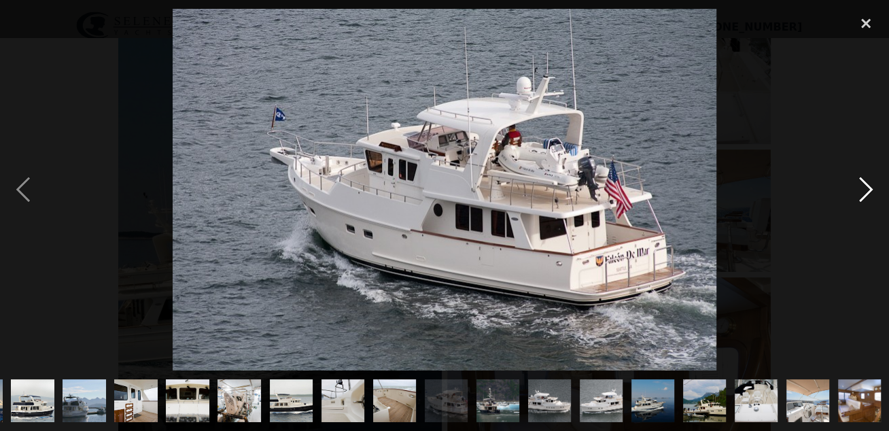
click at [867, 190] on div "next image" at bounding box center [866, 190] width 46 height 362
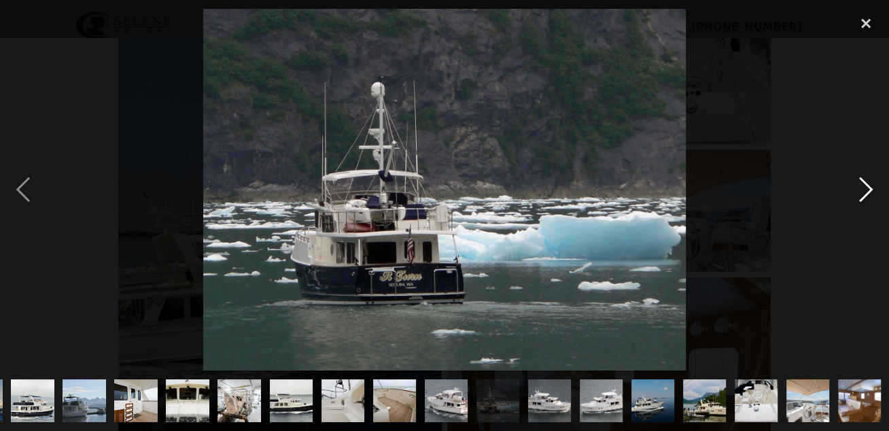
click at [867, 190] on div "next image" at bounding box center [866, 190] width 46 height 362
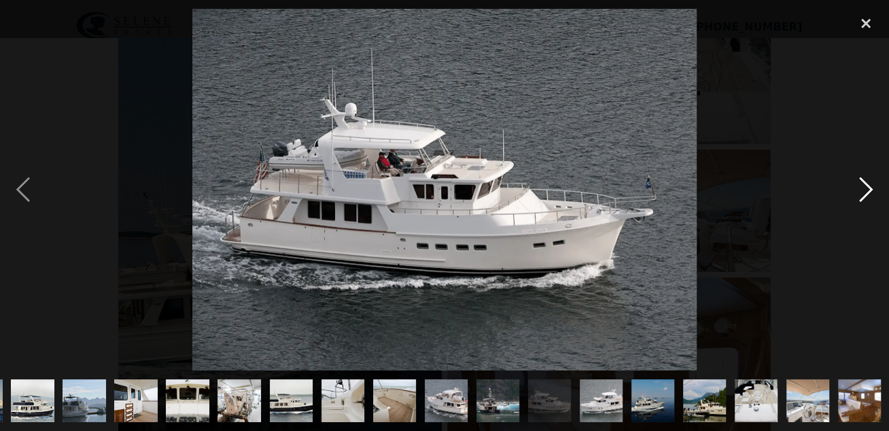
click at [867, 190] on div "next image" at bounding box center [866, 190] width 46 height 362
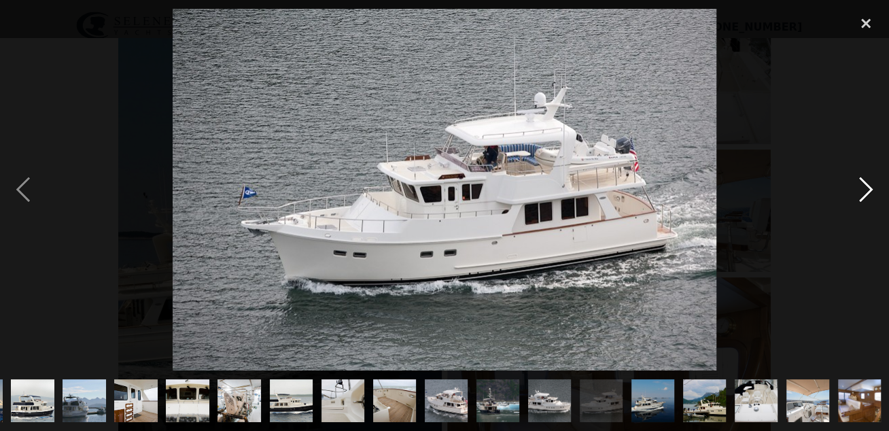
click at [867, 190] on div "next image" at bounding box center [866, 190] width 46 height 362
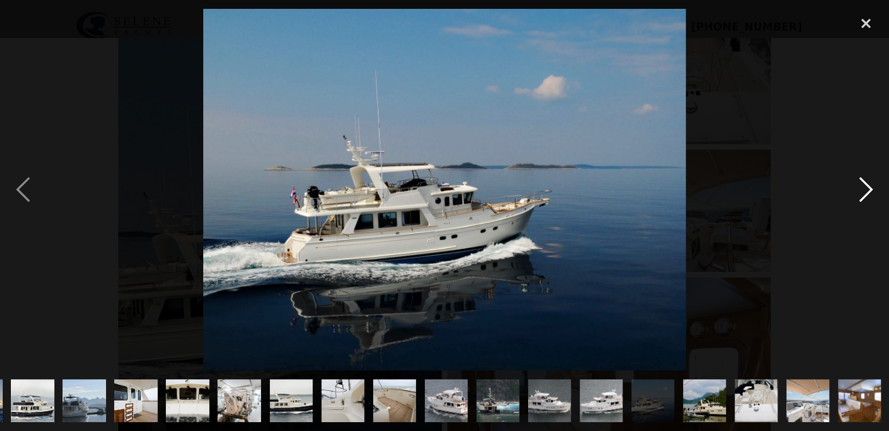
click at [867, 190] on div "next image" at bounding box center [866, 190] width 46 height 362
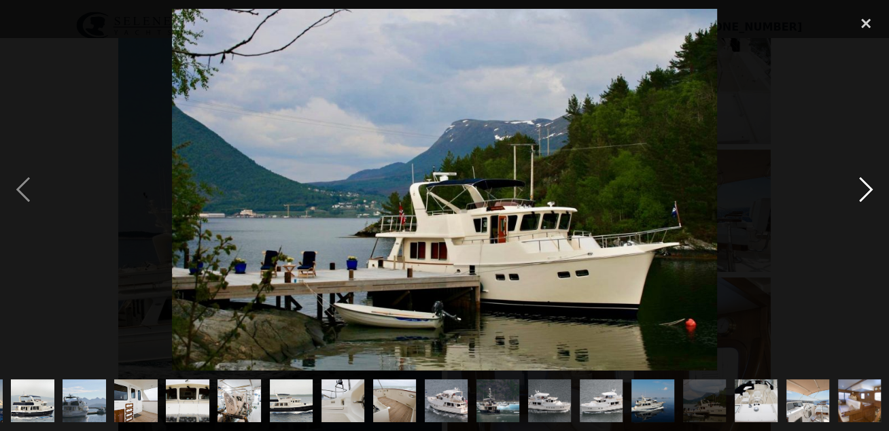
click at [867, 190] on div "next image" at bounding box center [866, 190] width 46 height 362
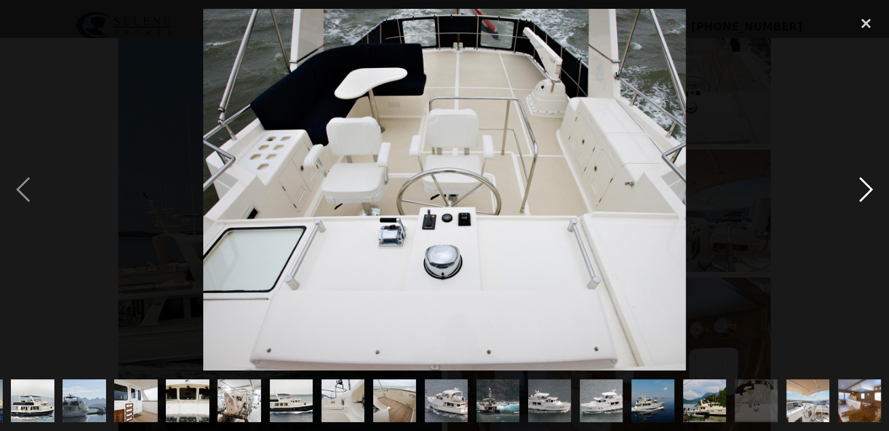
click at [867, 190] on div "next image" at bounding box center [866, 190] width 46 height 362
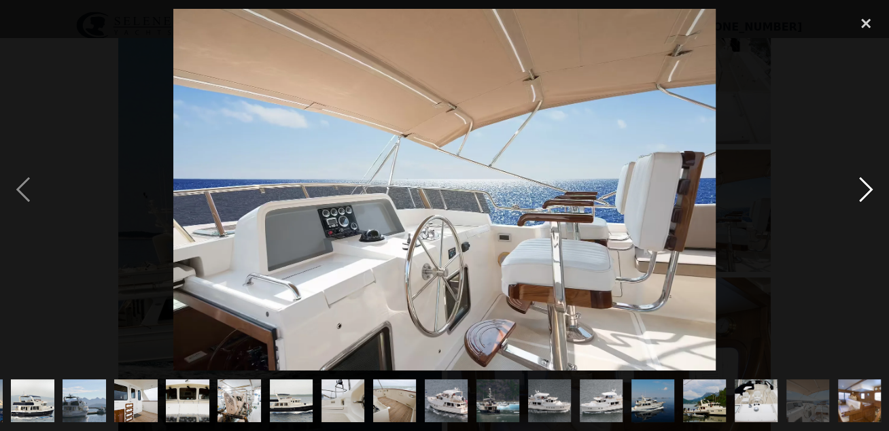
click at [867, 190] on div "next image" at bounding box center [866, 190] width 46 height 362
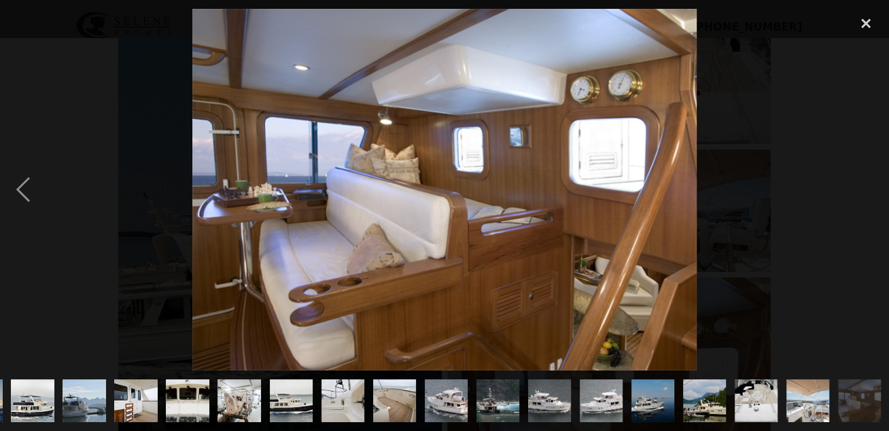
click at [867, 190] on div "next image" at bounding box center [866, 190] width 46 height 362
click at [537, 182] on img at bounding box center [444, 190] width 504 height 362
click at [543, 181] on img at bounding box center [444, 190] width 504 height 362
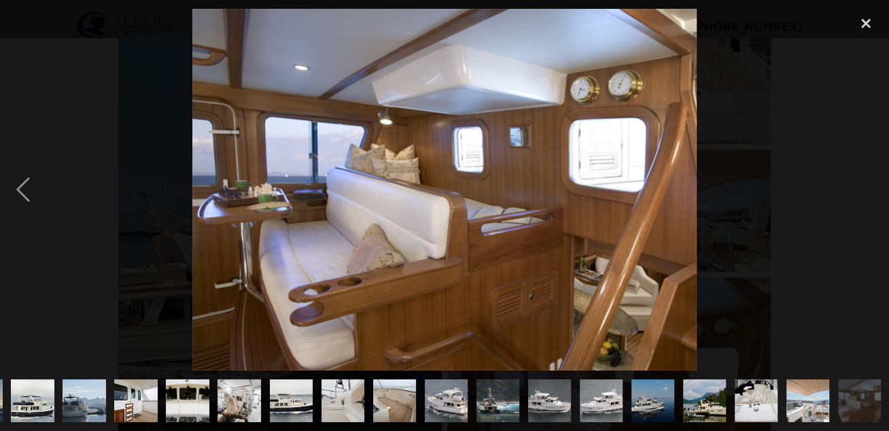
drag, startPoint x: 542, startPoint y: 188, endPoint x: 398, endPoint y: 161, distance: 146.7
click at [410, 155] on img at bounding box center [444, 190] width 504 height 362
click at [867, 24] on div "close lightbox" at bounding box center [866, 24] width 46 height 30
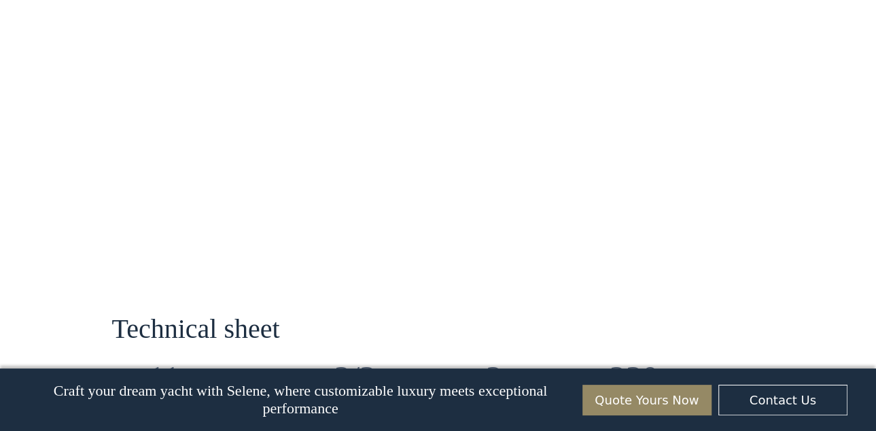
scroll to position [1005, 0]
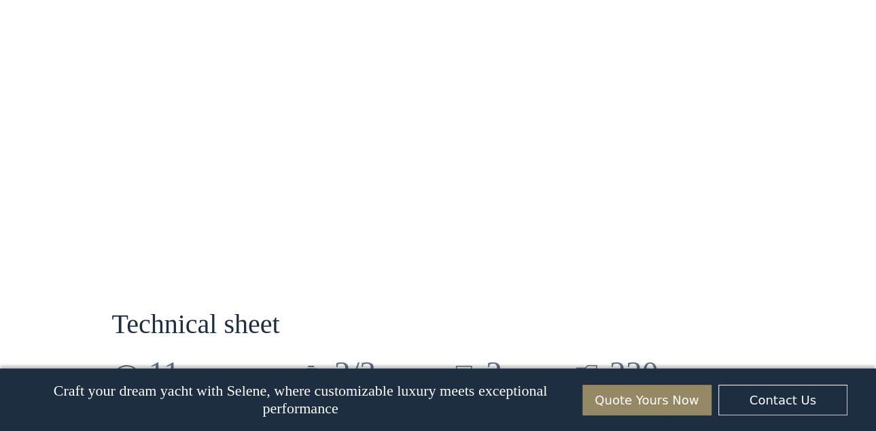
click at [362, 360] on div "2/3 cabins" at bounding box center [378, 375] width 88 height 31
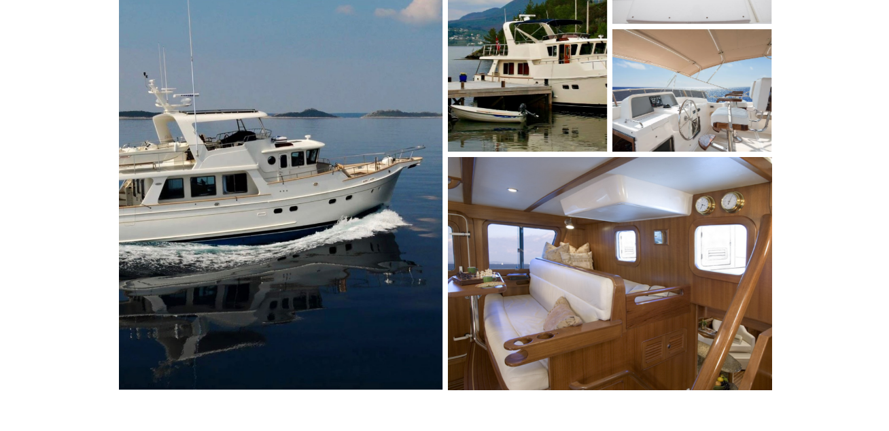
scroll to position [207, 0]
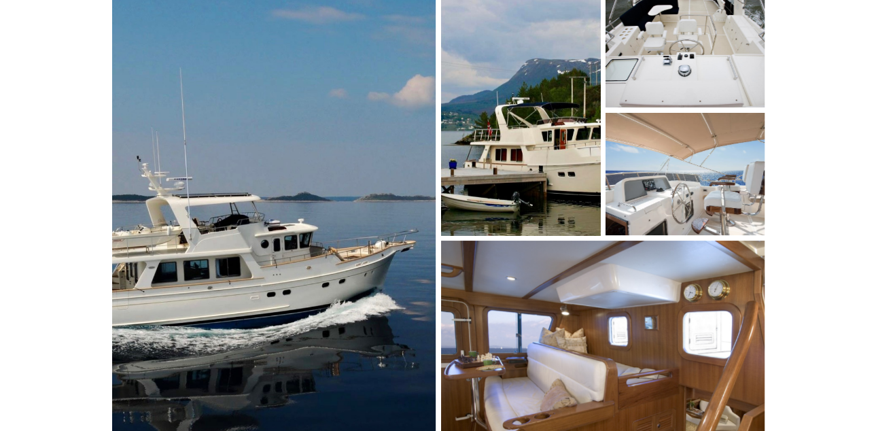
click at [513, 184] on img "open lightbox" at bounding box center [520, 110] width 169 height 265
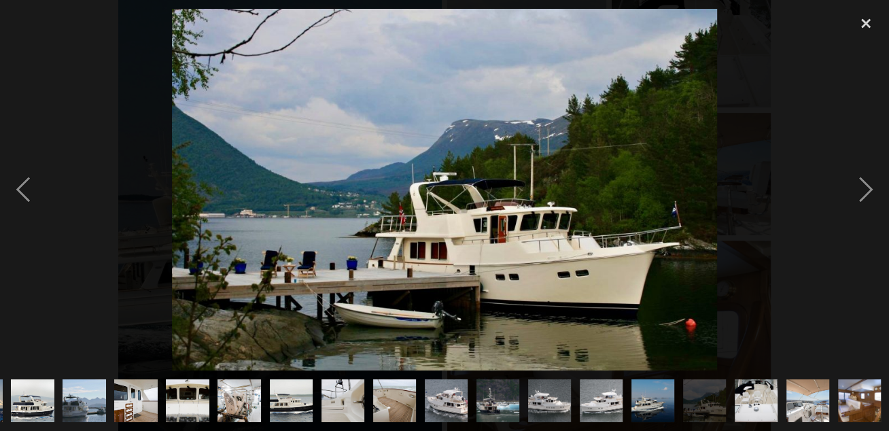
scroll to position [0, 670]
click at [865, 22] on div "close lightbox" at bounding box center [866, 24] width 46 height 30
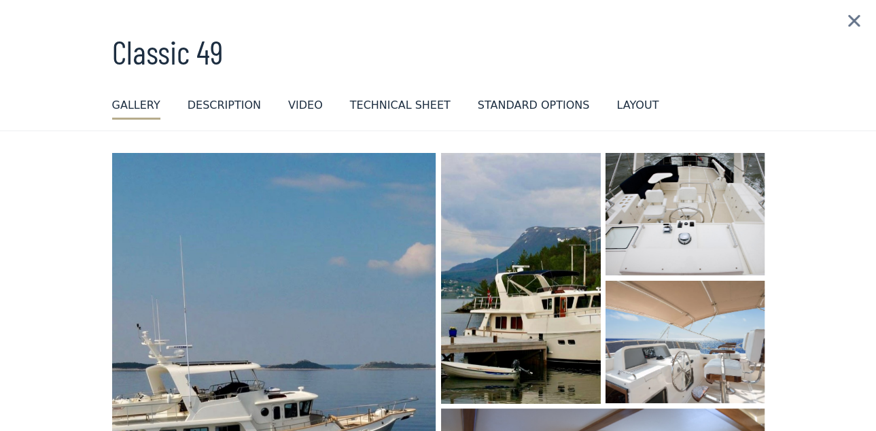
scroll to position [0, 0]
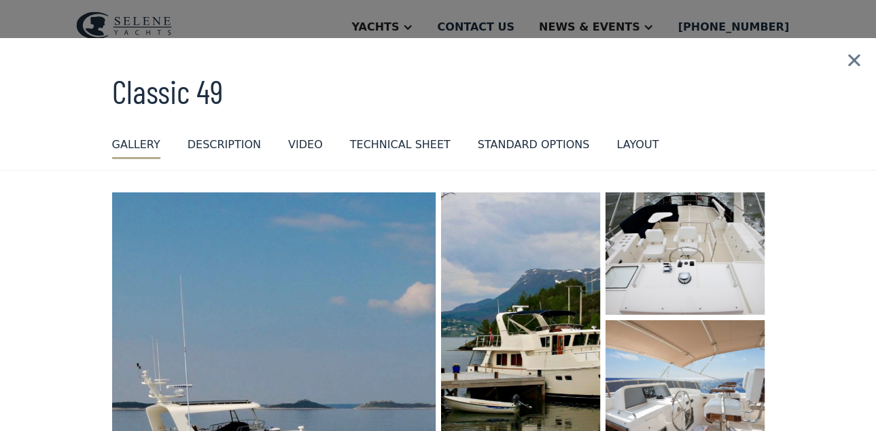
click at [617, 142] on div "layout" at bounding box center [638, 145] width 42 height 16
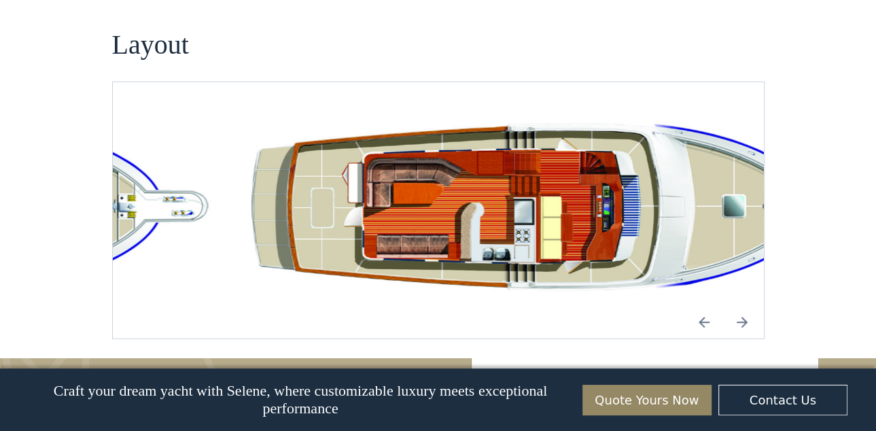
scroll to position [1005, 0]
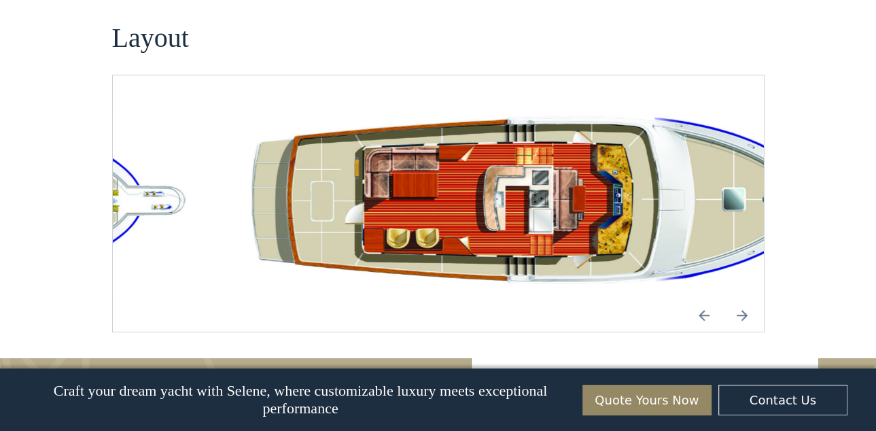
click at [560, 151] on img "open lightbox" at bounding box center [551, 204] width 629 height 192
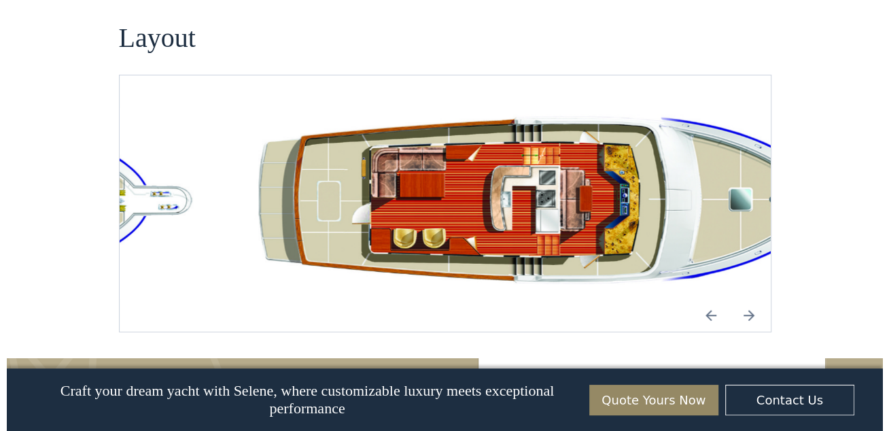
scroll to position [1008, 0]
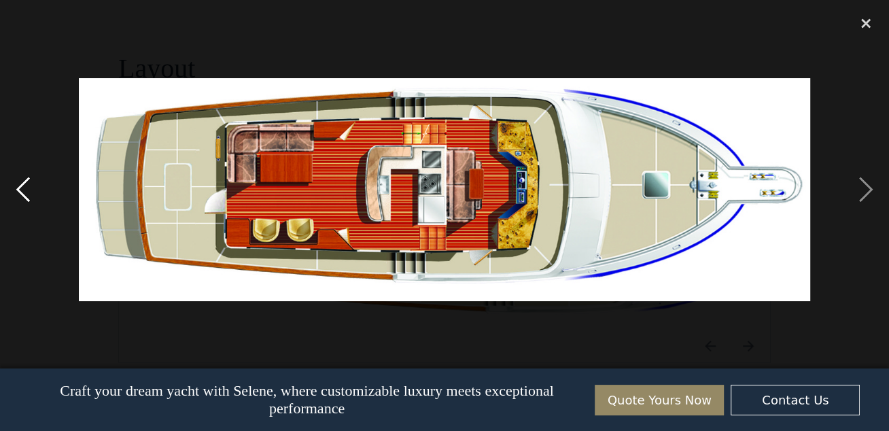
click at [26, 182] on div "previous image" at bounding box center [23, 190] width 46 height 362
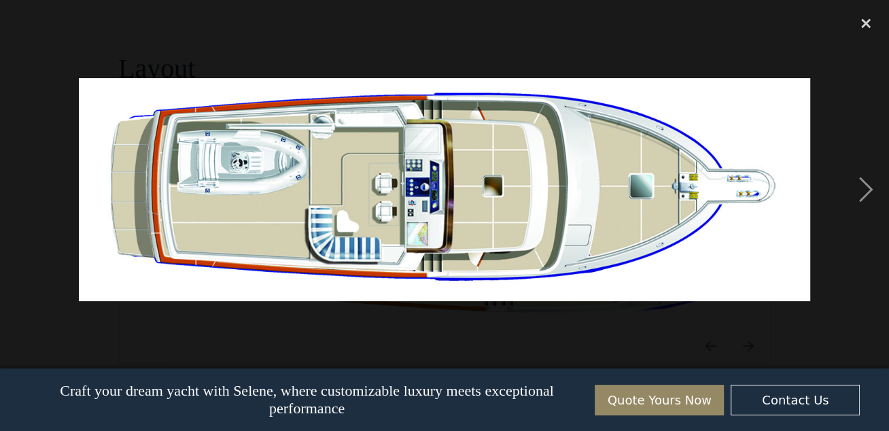
click at [26, 182] on div "previous image" at bounding box center [23, 190] width 46 height 362
click at [864, 190] on div "next image" at bounding box center [866, 190] width 46 height 362
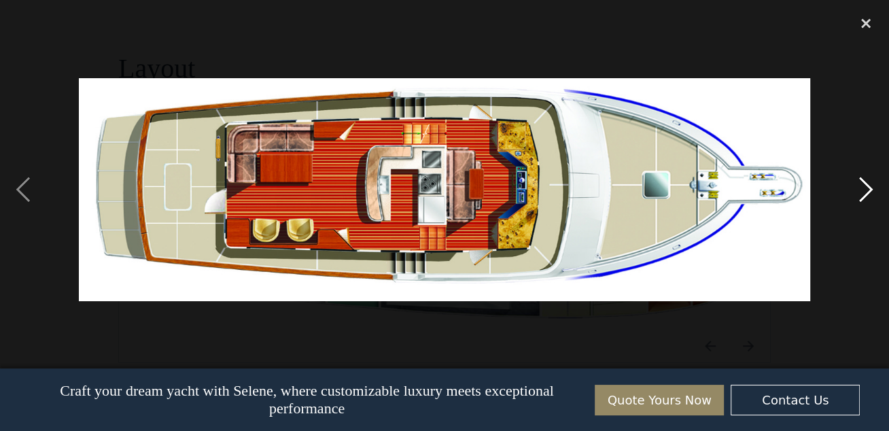
click at [868, 190] on div "next image" at bounding box center [866, 190] width 46 height 362
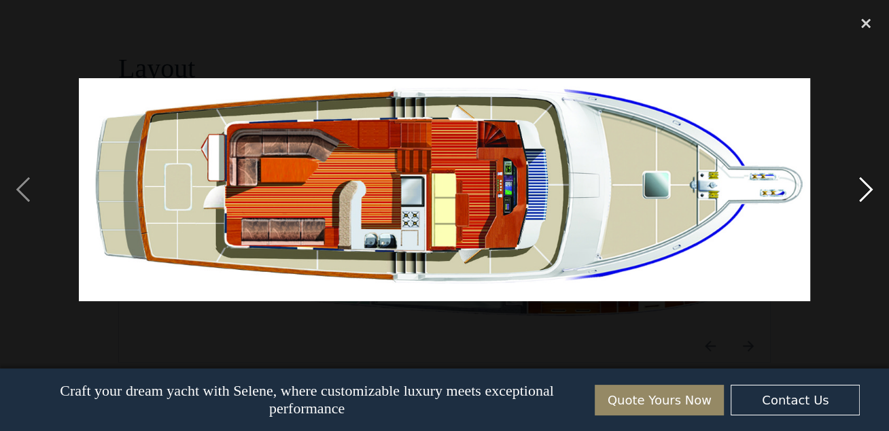
click at [869, 191] on div "next image" at bounding box center [866, 190] width 46 height 362
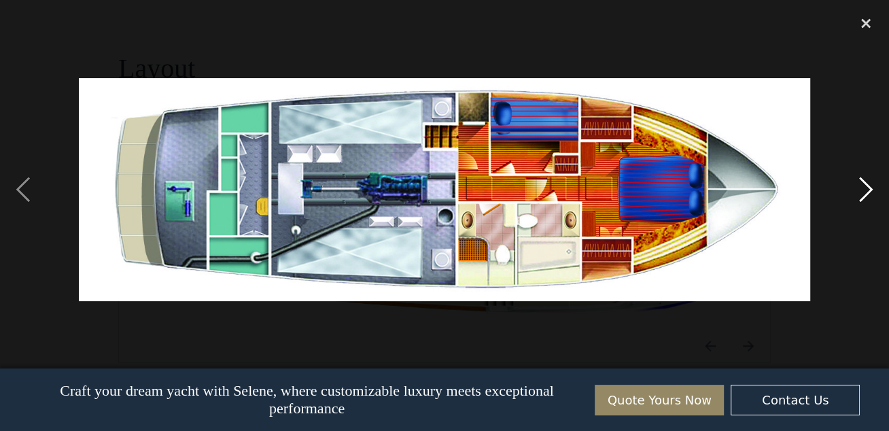
click at [869, 194] on div "next image" at bounding box center [866, 190] width 46 height 362
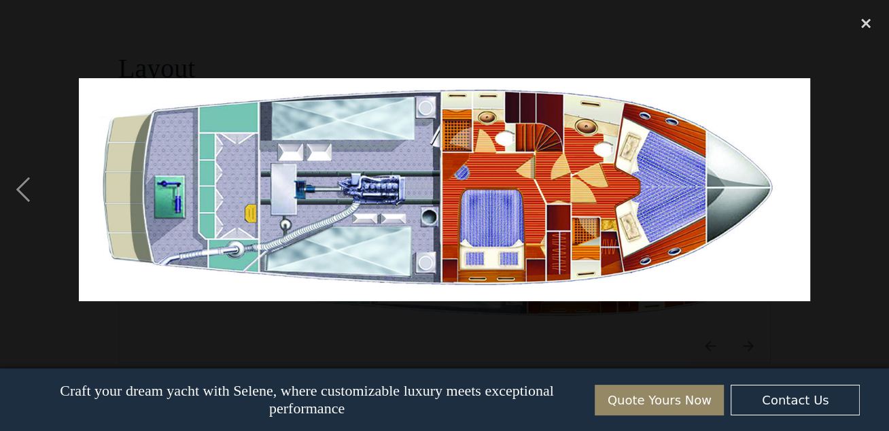
click at [869, 195] on div "next image" at bounding box center [866, 190] width 46 height 362
click at [867, 24] on div "close lightbox" at bounding box center [866, 24] width 46 height 30
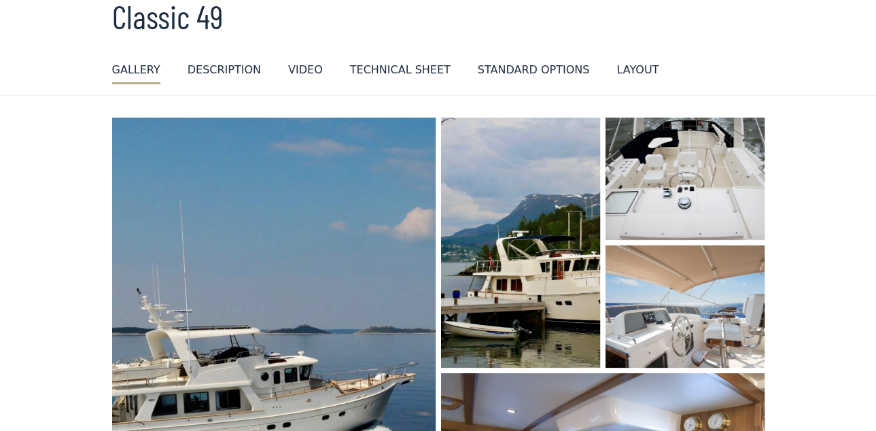
scroll to position [0, 0]
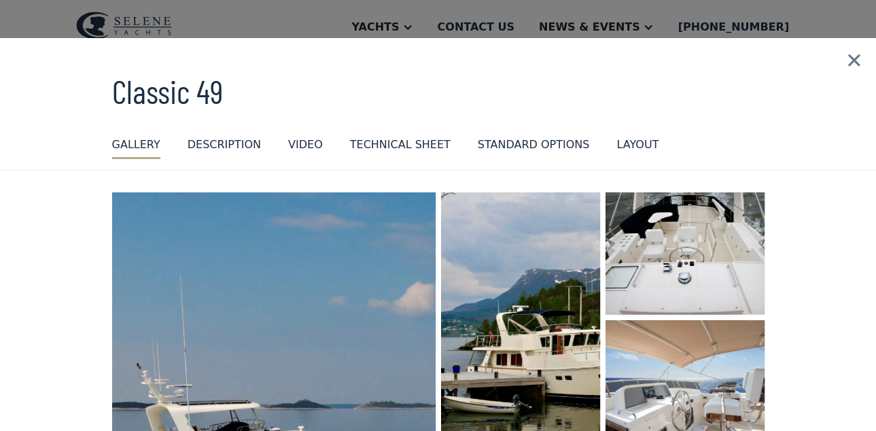
click at [288, 141] on div "VIDEO" at bounding box center [305, 145] width 35 height 16
